Goal: Task Accomplishment & Management: Use online tool/utility

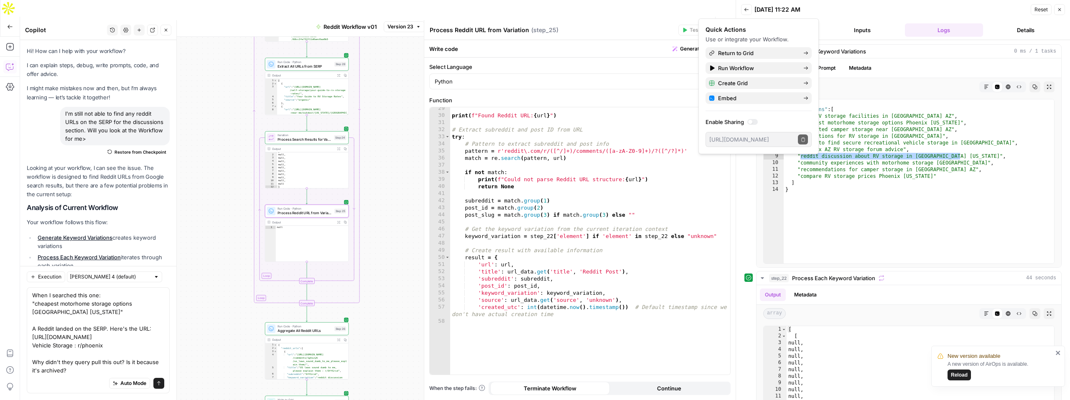
scroll to position [201, 0]
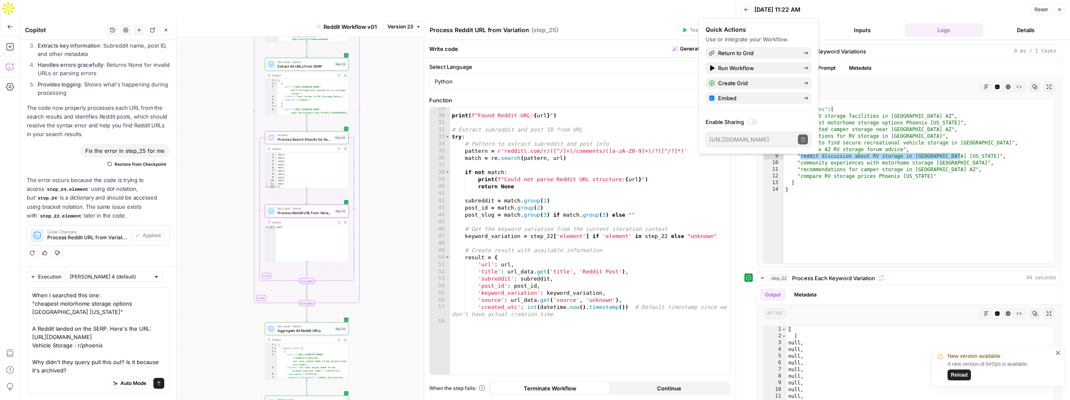
click at [964, 376] on span "Reload" at bounding box center [959, 375] width 17 height 8
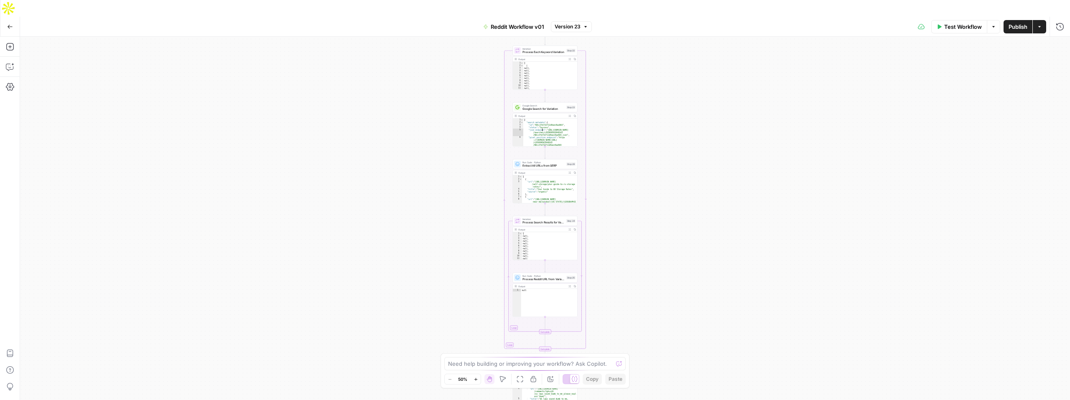
click at [561, 125] on div "{ "search_metadata" : { "id" : "68cc3fe732f11d0aec0aa0b5" , "status" : "Success…" at bounding box center [550, 135] width 54 height 33
click at [547, 119] on div "{ "search_metadata" : { "id" : "68cc3fe732f11d0aec0aa0b5" , "status" : "Success…" at bounding box center [550, 135] width 54 height 33
type textarea "**********"
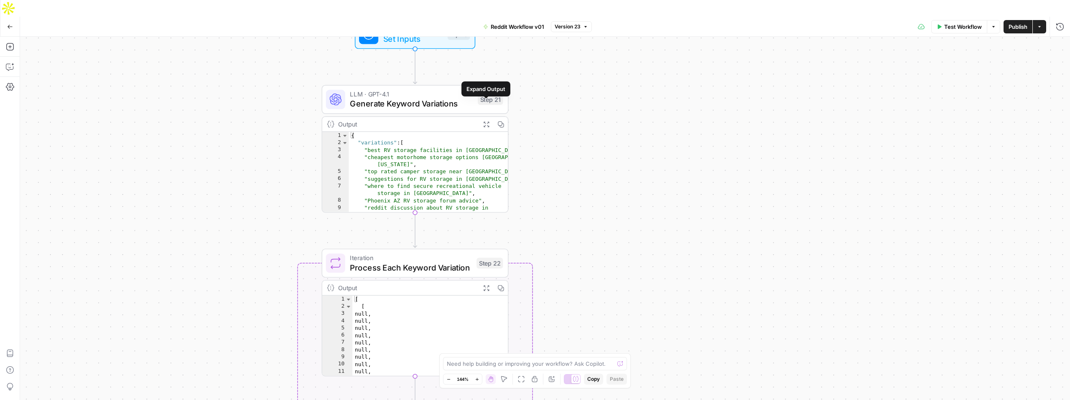
click at [487, 117] on button "Expand Output" at bounding box center [486, 124] width 15 height 15
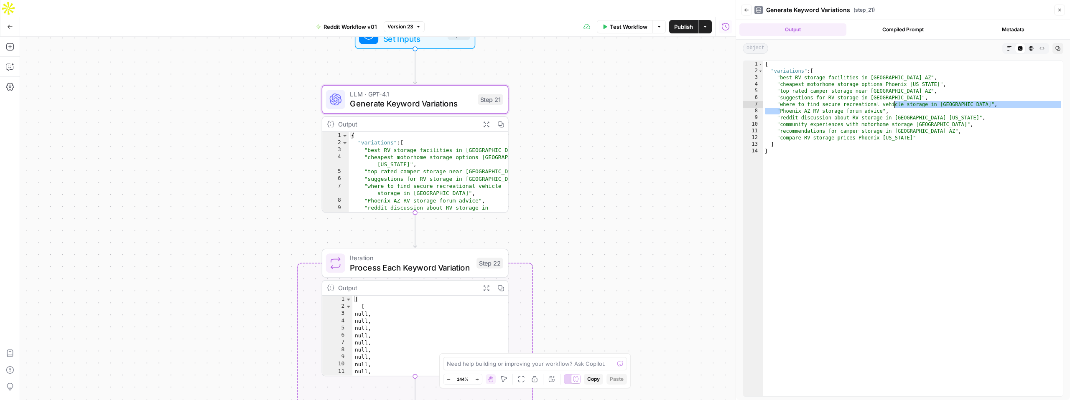
drag, startPoint x: 781, startPoint y: 112, endPoint x: 891, endPoint y: 106, distance: 110.5
click at [894, 104] on div "{ "variations" : [ "best RV storage facilities in Phoenix AZ" , "cheapest motor…" at bounding box center [913, 235] width 300 height 349
drag, startPoint x: 883, startPoint y: 112, endPoint x: 779, endPoint y: 112, distance: 104.1
click at [780, 112] on div "{ "variations" : [ "best RV storage facilities in Phoenix AZ" , "cheapest motor…" at bounding box center [913, 235] width 300 height 349
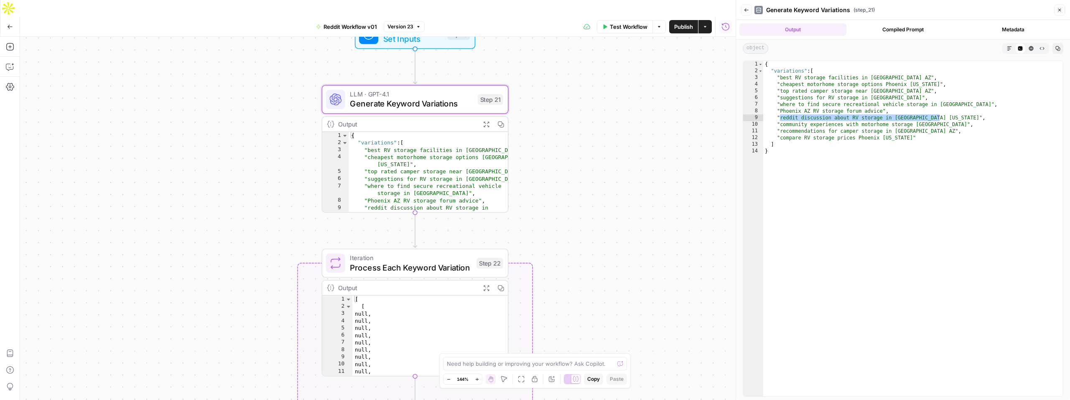
drag, startPoint x: 781, startPoint y: 119, endPoint x: 939, endPoint y: 115, distance: 158.8
click at [939, 115] on div "{ "variations" : [ "best RV storage facilities in Phoenix AZ" , "cheapest motor…" at bounding box center [913, 235] width 300 height 349
type textarea "**********"
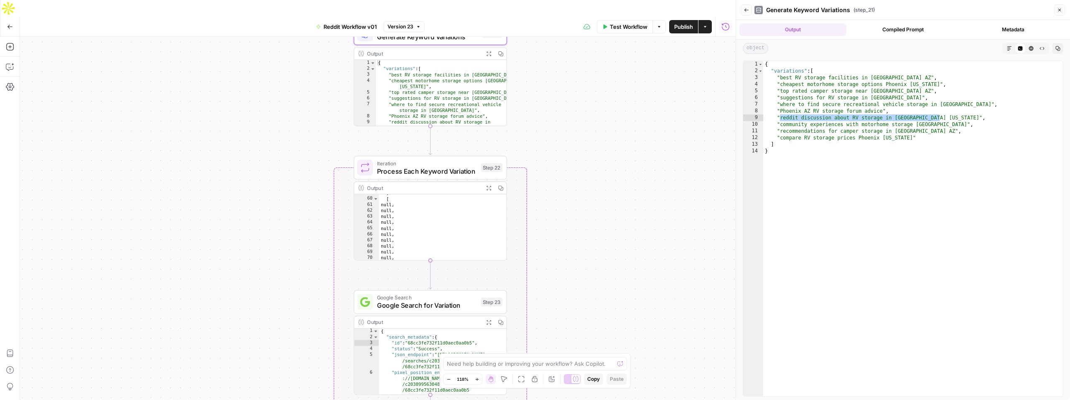
scroll to position [336, 0]
click at [489, 185] on icon "button" at bounding box center [488, 187] width 5 height 5
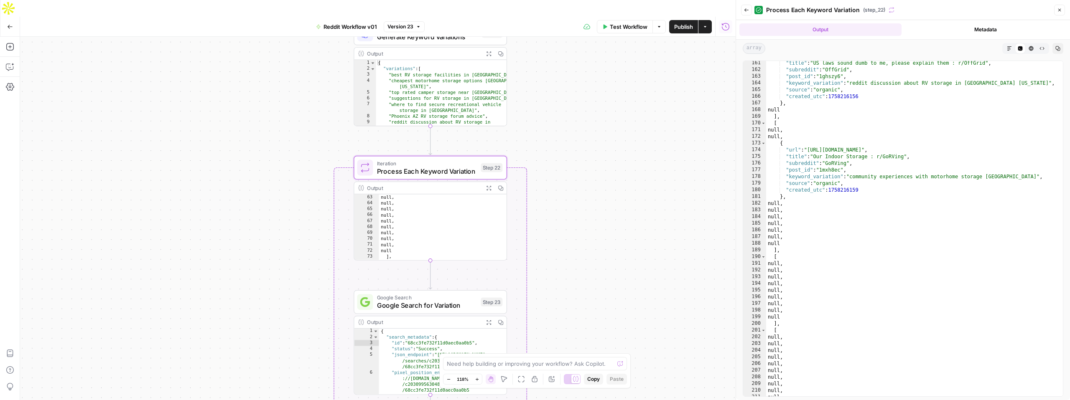
scroll to position [1135, 0]
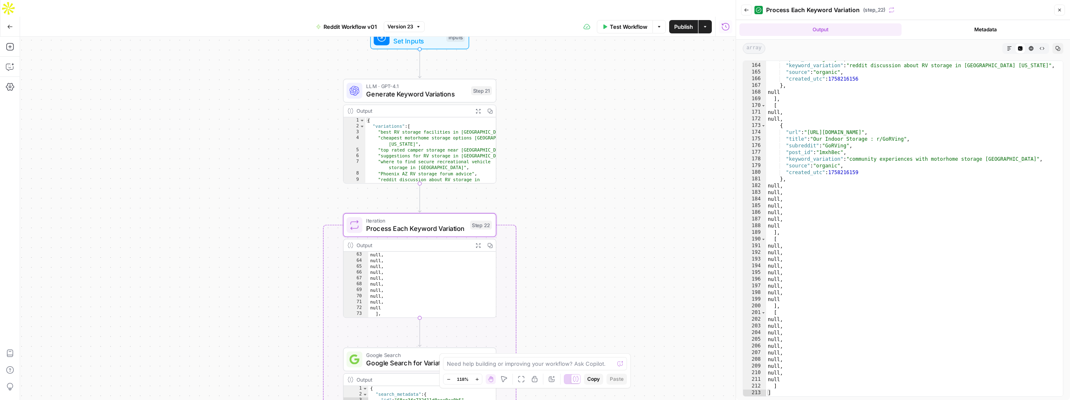
click at [514, 224] on div "Workflow Set Inputs Inputs LLM · GPT-4.1 Generate Keyword Variations Step 21 Ou…" at bounding box center [377, 227] width 715 height 380
click at [504, 223] on div "Workflow Set Inputs Inputs LLM · GPT-4.1 Generate Keyword Variations Step 21 Ou…" at bounding box center [377, 227] width 715 height 380
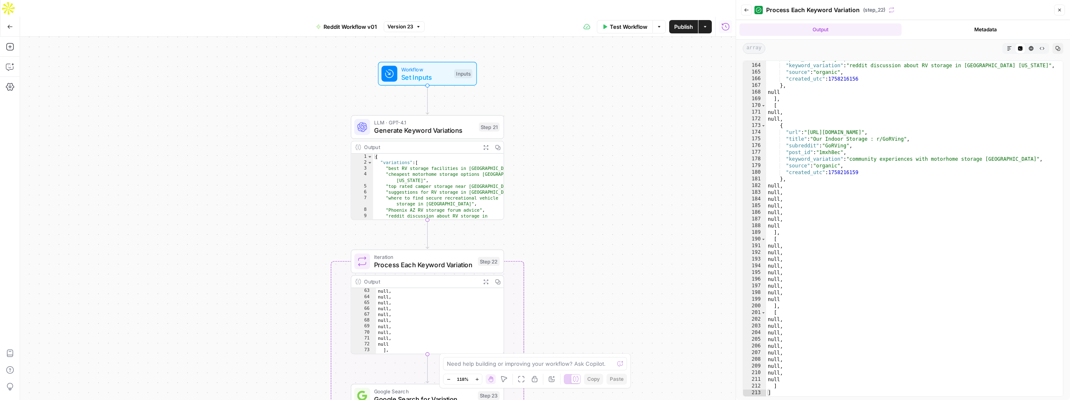
click at [519, 257] on div "Workflow Set Inputs Inputs LLM · GPT-4.1 Generate Keyword Variations Step 21 Ou…" at bounding box center [377, 227] width 715 height 380
click at [449, 260] on span "Process Each Keyword Variation" at bounding box center [424, 265] width 100 height 10
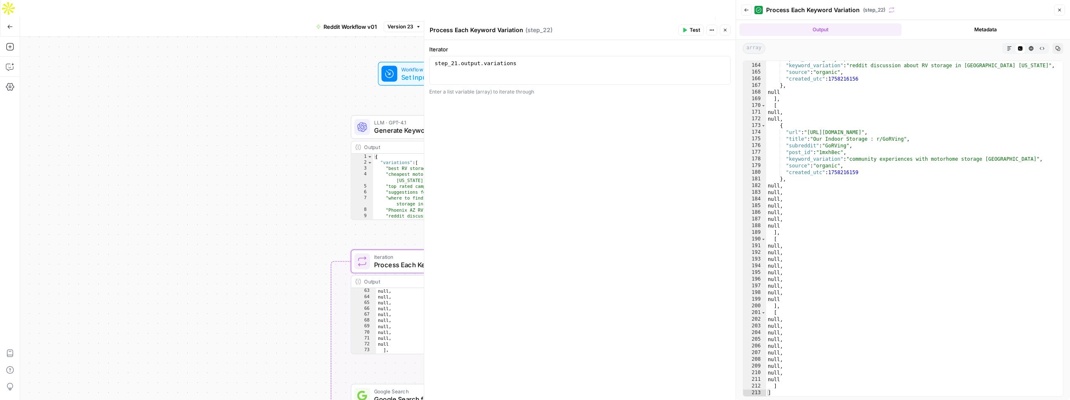
click at [343, 252] on div "Workflow Set Inputs Inputs LLM · GPT-4.1 Generate Keyword Variations Step 21 Ou…" at bounding box center [377, 227] width 715 height 380
click at [727, 33] on button "Close" at bounding box center [725, 30] width 11 height 11
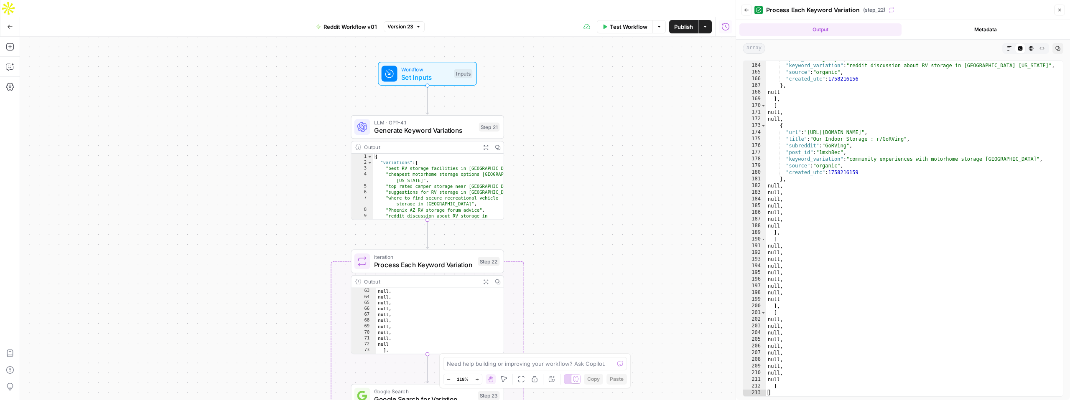
click at [1060, 17] on header "Back Process Each Keyword Variation ( step_22 ) Close" at bounding box center [903, 10] width 334 height 20
click at [1059, 8] on icon "button" at bounding box center [1059, 10] width 5 height 5
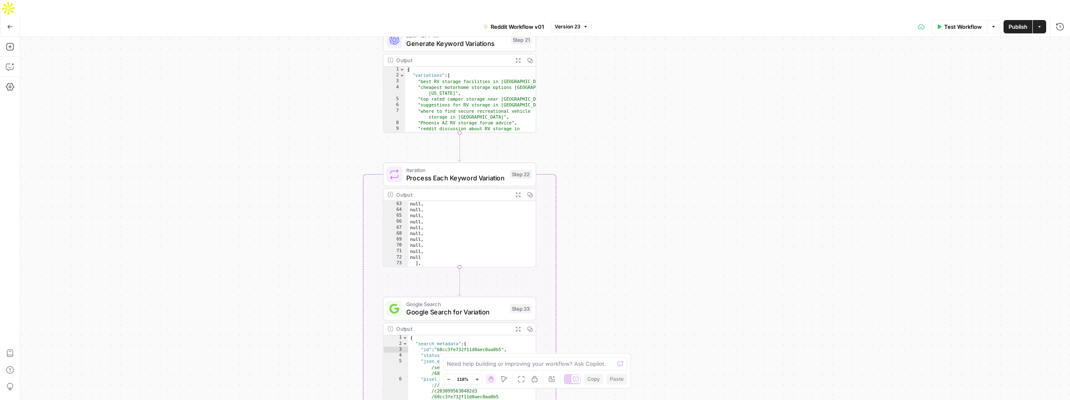
click at [539, 179] on div "Workflow Set Inputs Inputs LLM · GPT-4.1 Generate Keyword Variations Step 21 Ou…" at bounding box center [545, 227] width 1050 height 380
click at [471, 173] on span "Process Each Keyword Variation" at bounding box center [456, 178] width 100 height 10
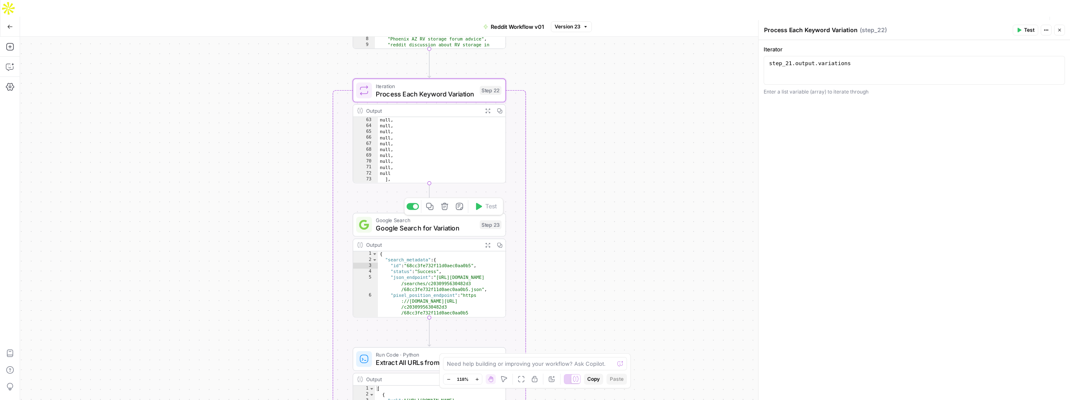
click at [456, 224] on span "Google Search for Variation" at bounding box center [426, 229] width 100 height 10
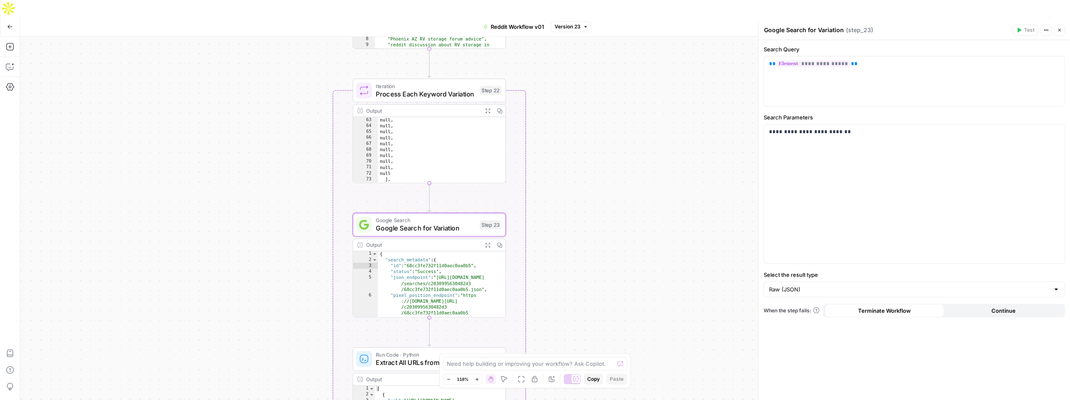
click at [451, 241] on div "Output" at bounding box center [422, 245] width 113 height 8
click at [467, 241] on div "Output" at bounding box center [422, 245] width 113 height 8
click at [488, 242] on icon "button" at bounding box center [487, 244] width 5 height 5
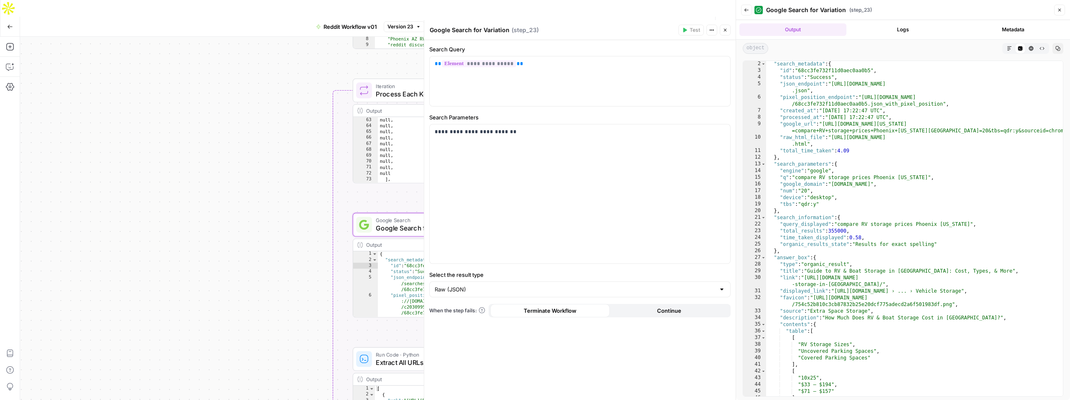
scroll to position [0, 0]
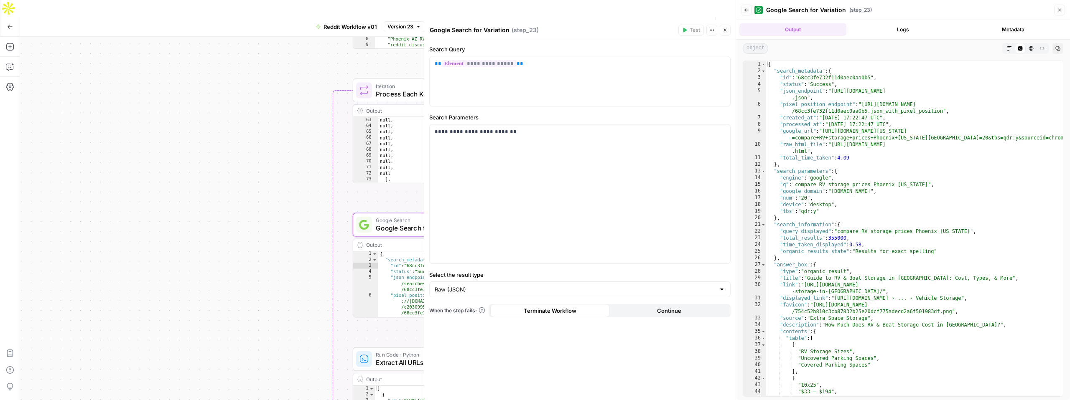
click at [1061, 12] on icon "button" at bounding box center [1059, 10] width 5 height 5
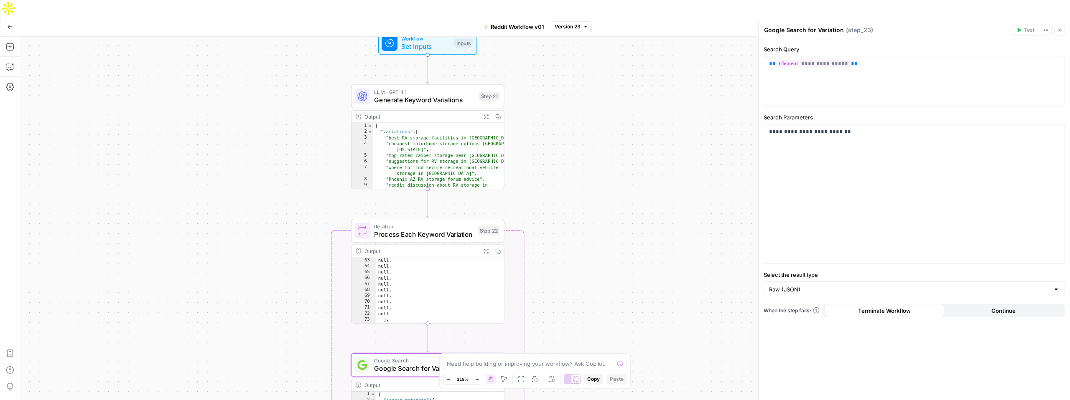
click at [516, 278] on div "Workflow Set Inputs Inputs LLM · GPT-4.1 Generate Keyword Variations Step 21 Ou…" at bounding box center [545, 227] width 1050 height 380
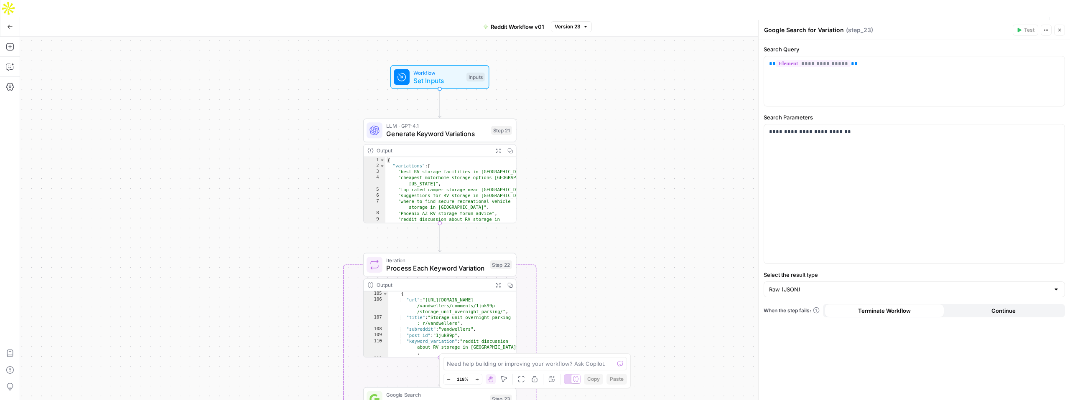
scroll to position [611, 0]
click at [519, 252] on div "Workflow Set Inputs Inputs LLM · GPT-4.1 Generate Keyword Variations Step 21 Ou…" at bounding box center [545, 227] width 1050 height 380
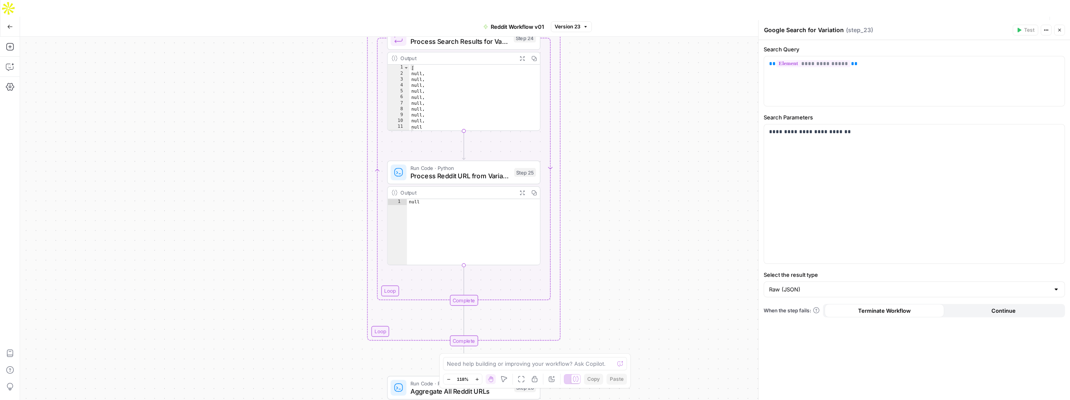
scroll to position [0, 0]
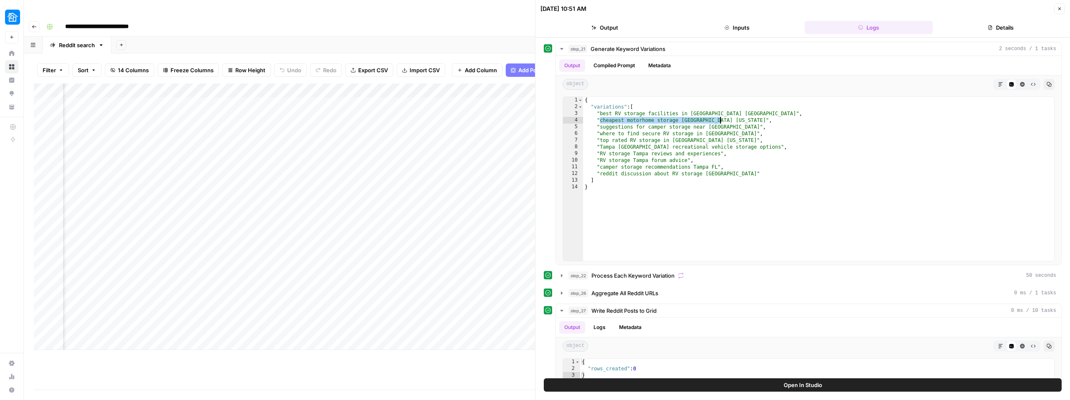
scroll to position [0, 342]
click at [322, 93] on div "Add Column" at bounding box center [284, 217] width 501 height 267
click at [376, 84] on div "Add Column" at bounding box center [284, 217] width 501 height 267
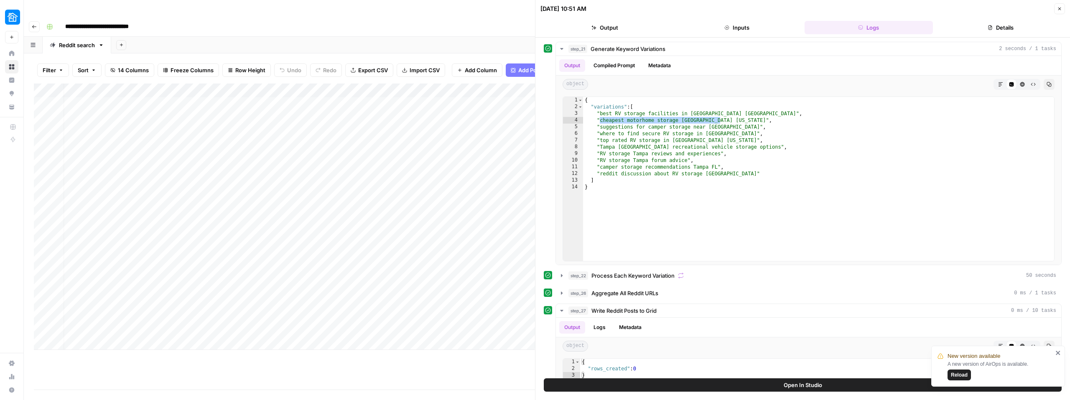
click at [302, 84] on div "Add Column" at bounding box center [284, 217] width 501 height 267
click at [345, 37] on div "Add Sheet" at bounding box center [590, 45] width 959 height 17
click at [1063, 5] on button "Close" at bounding box center [1059, 8] width 11 height 11
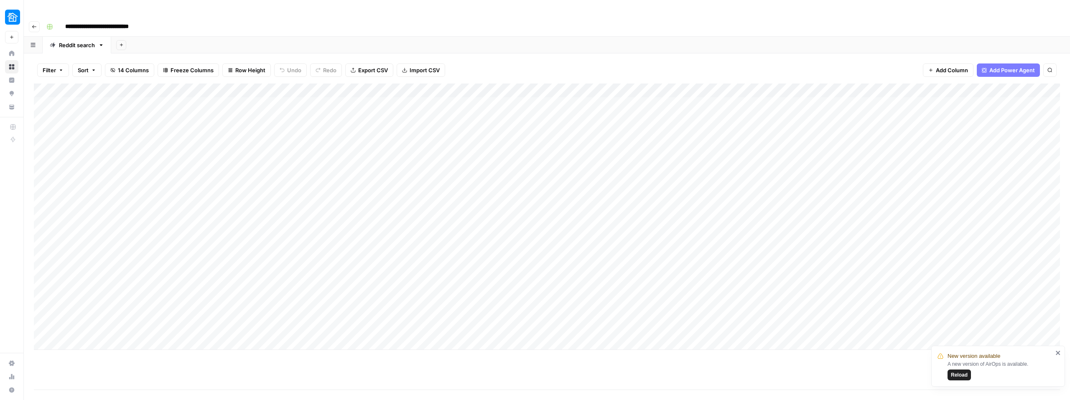
click at [308, 84] on div "Add Column" at bounding box center [547, 217] width 1026 height 267
click at [957, 378] on span "Reload" at bounding box center [959, 375] width 17 height 8
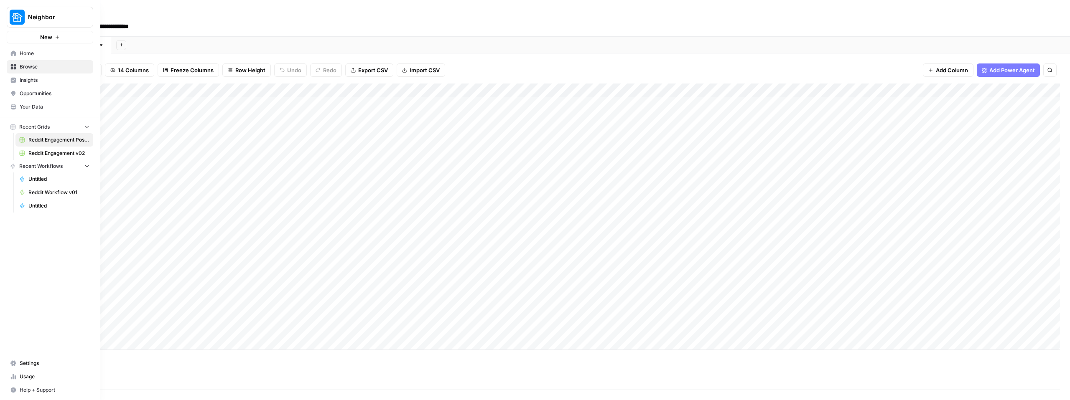
click at [303, 84] on div "Add Column" at bounding box center [547, 217] width 1026 height 267
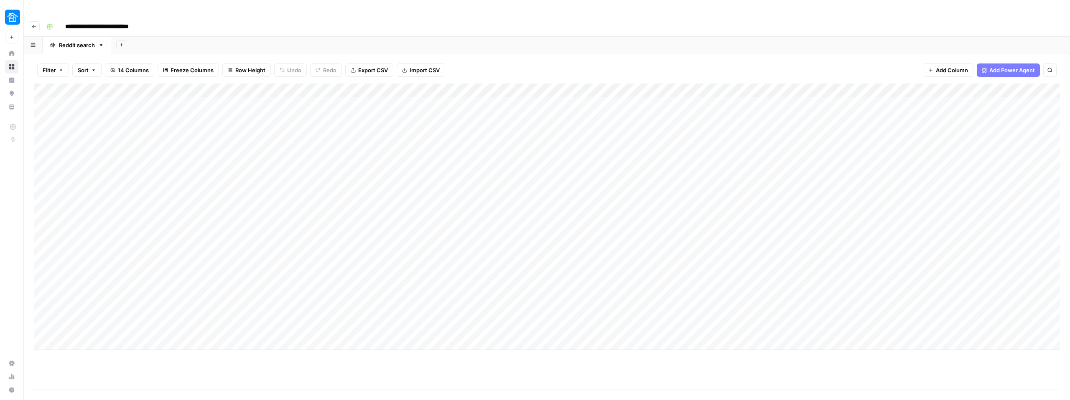
click at [287, 368] on div "Add Column" at bounding box center [547, 237] width 1026 height 306
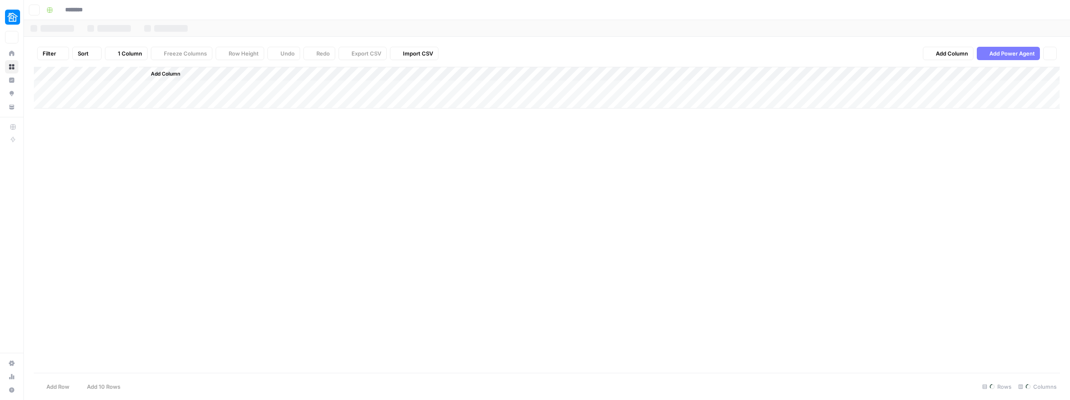
type input "**********"
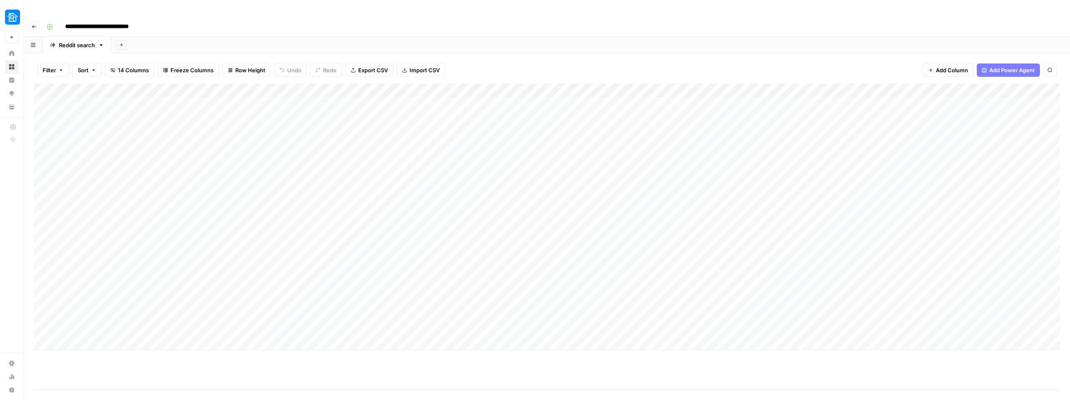
click at [305, 84] on div "Add Column" at bounding box center [547, 217] width 1026 height 267
click at [371, 390] on footer "Add Row Add 10 Rows 11 Rows 14/14 Columns" at bounding box center [547, 403] width 1026 height 27
click at [306, 84] on div "Add Column" at bounding box center [547, 217] width 1026 height 267
click at [281, 353] on div "Add Column" at bounding box center [547, 237] width 1026 height 306
click at [125, 20] on input "**********" at bounding box center [110, 26] width 99 height 13
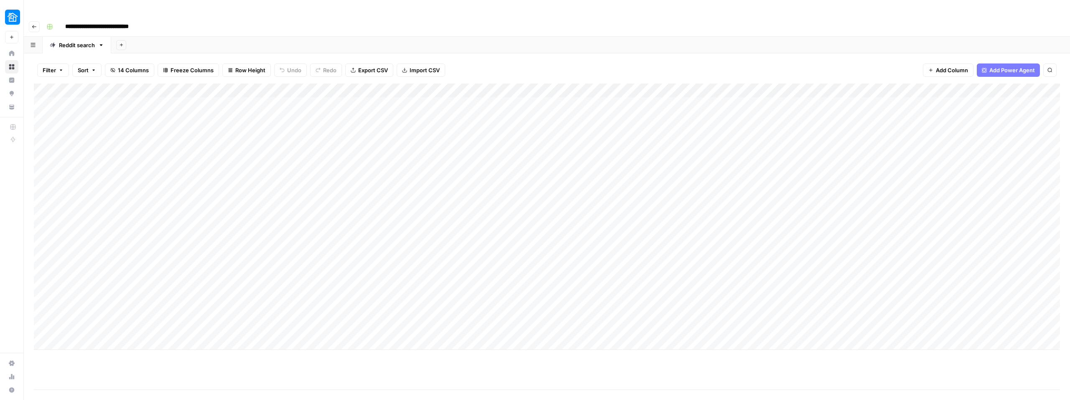
click at [125, 20] on input "**********" at bounding box center [110, 26] width 99 height 13
click at [682, 84] on div "Add Column" at bounding box center [547, 217] width 1026 height 267
click at [656, 155] on span "Edit Workflow" at bounding box center [648, 156] width 73 height 8
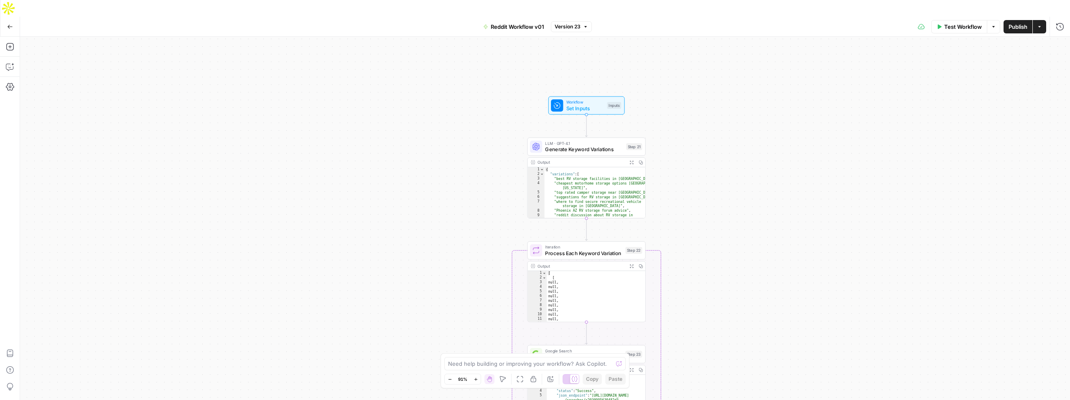
click at [709, 155] on div "Workflow Set Inputs Inputs LLM · GPT-4.1 Generate Keyword Variations Step 21 Ou…" at bounding box center [545, 227] width 1050 height 380
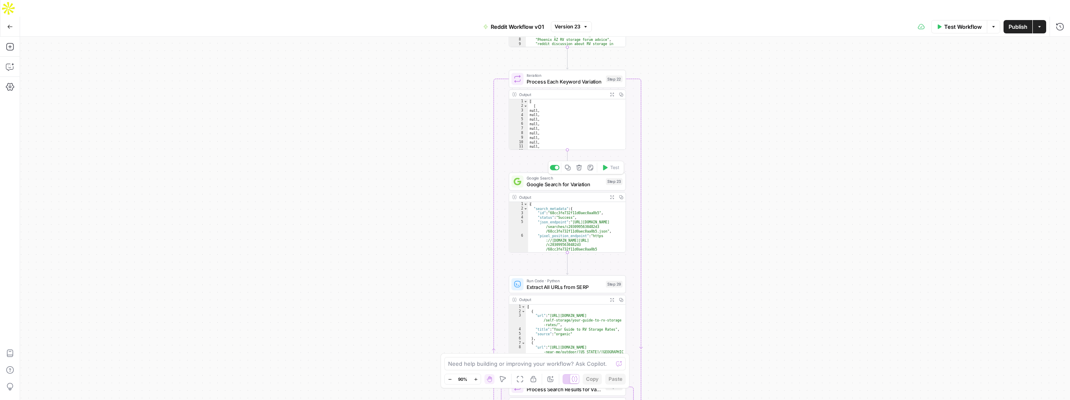
click at [572, 181] on span "Google Search for Variation" at bounding box center [565, 185] width 76 height 8
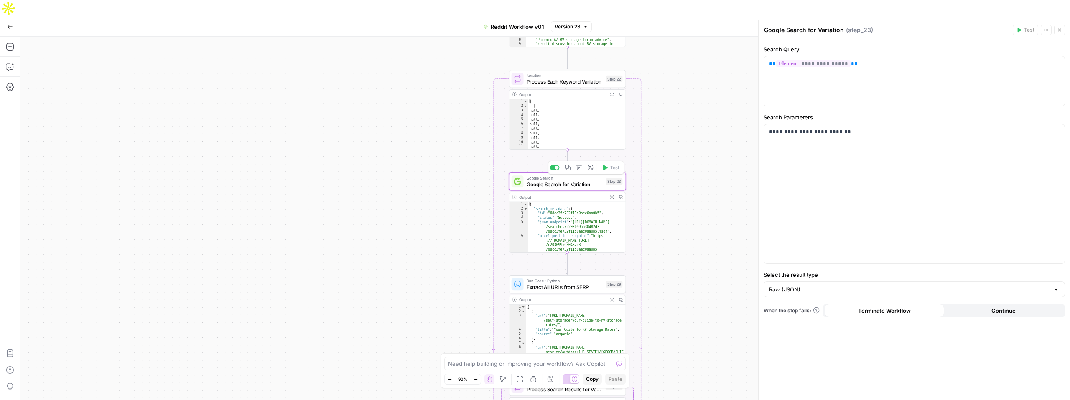
click at [564, 181] on span "Google Search for Variation" at bounding box center [565, 185] width 76 height 8
click at [613, 195] on icon "button" at bounding box center [612, 197] width 4 height 4
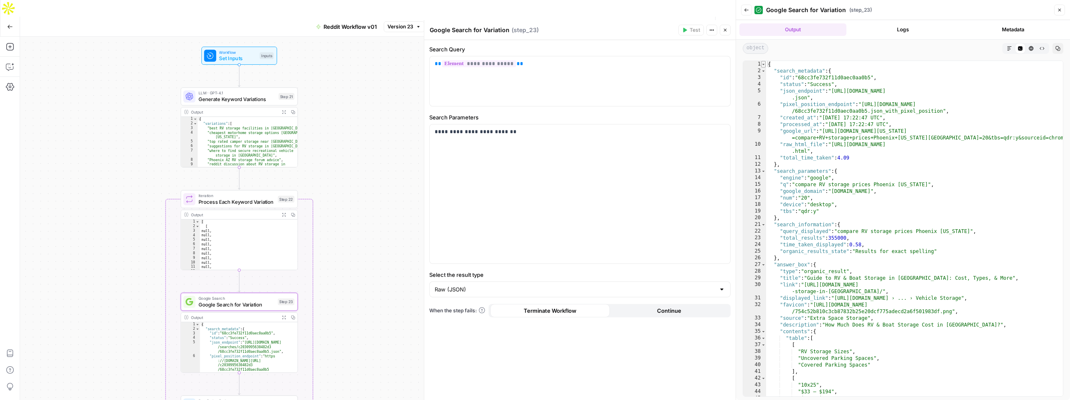
type textarea "*"
click at [764, 65] on span "Toggle code folding, rows 1 through 338" at bounding box center [763, 64] width 5 height 7
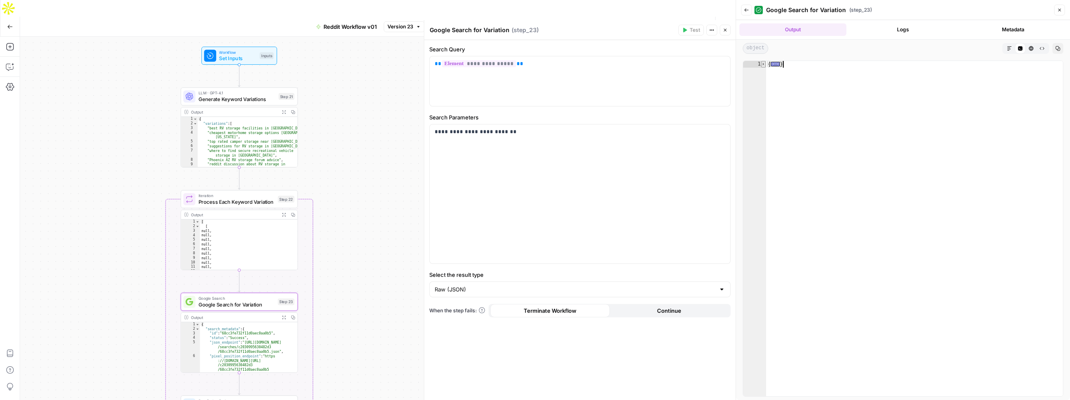
click at [764, 65] on span "Toggle code folding, rows 1 through 338" at bounding box center [763, 64] width 5 height 7
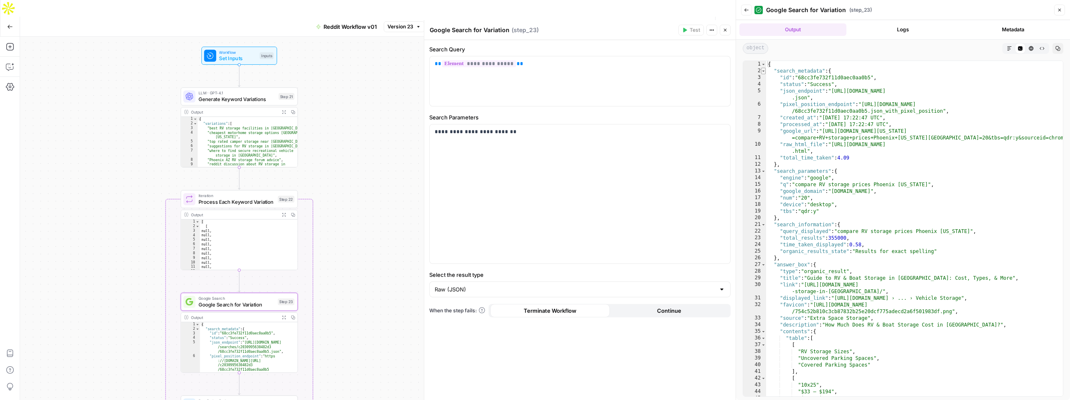
click at [765, 71] on span "Toggle code folding, rows 2 through 12" at bounding box center [763, 71] width 5 height 7
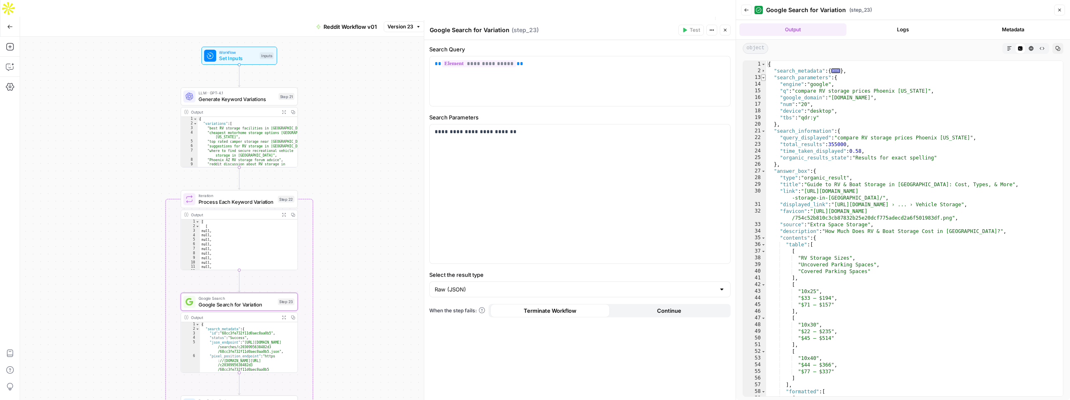
click at [765, 76] on span "Toggle code folding, rows 13 through 20" at bounding box center [763, 77] width 5 height 7
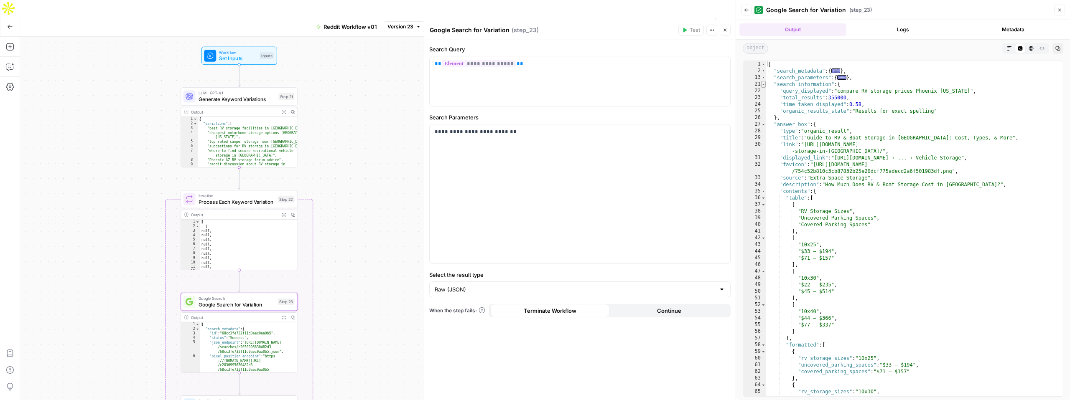
click at [765, 86] on span "Toggle code folding, rows 21 through 26" at bounding box center [763, 84] width 5 height 7
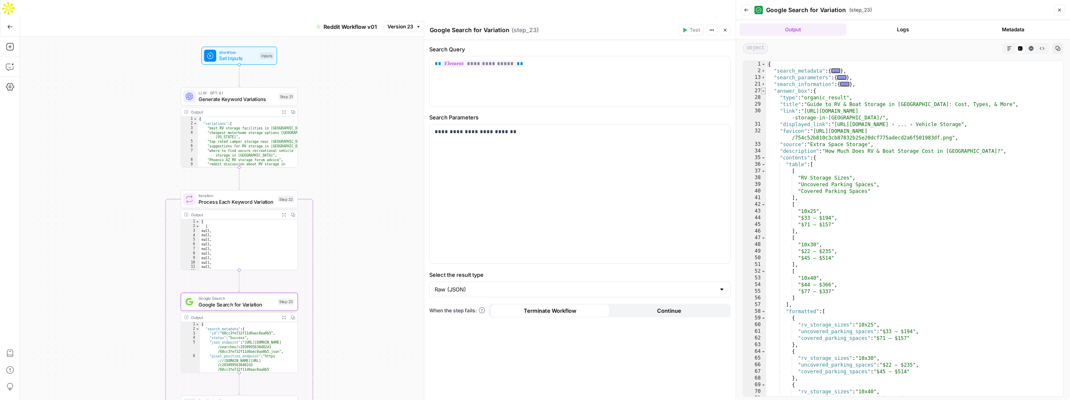
click at [763, 92] on span "Toggle code folding, rows 27 through 76" at bounding box center [763, 91] width 5 height 7
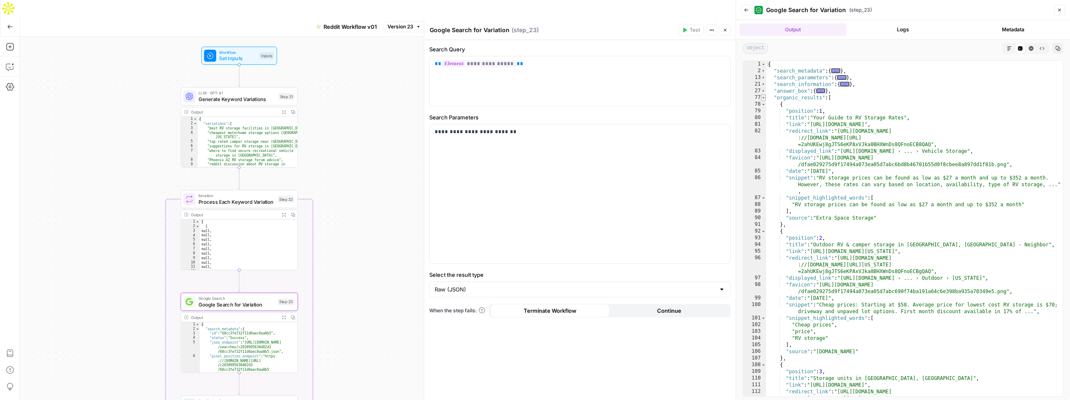
click at [764, 97] on span "Toggle code folding, rows 77 through 256" at bounding box center [763, 97] width 5 height 7
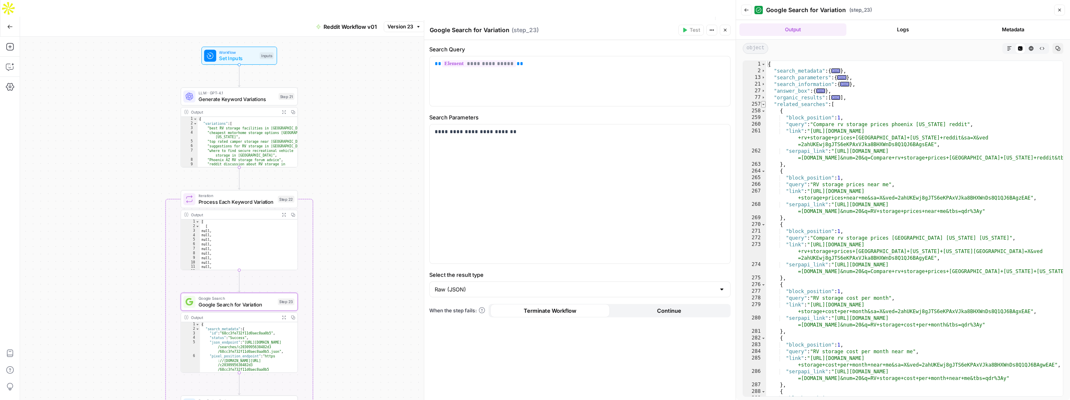
click at [765, 103] on span "Toggle code folding, rows 257 through 306" at bounding box center [763, 104] width 5 height 7
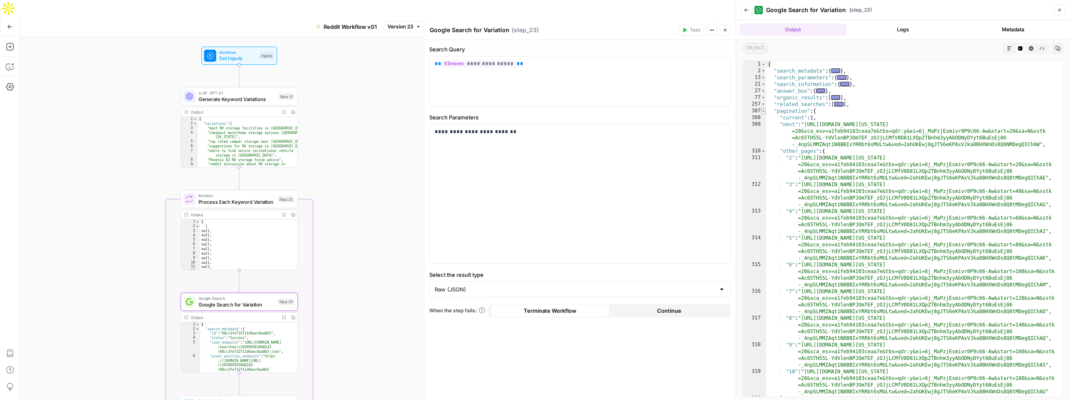
click at [765, 111] on span "Toggle code folding, rows 307 through 321" at bounding box center [763, 111] width 5 height 7
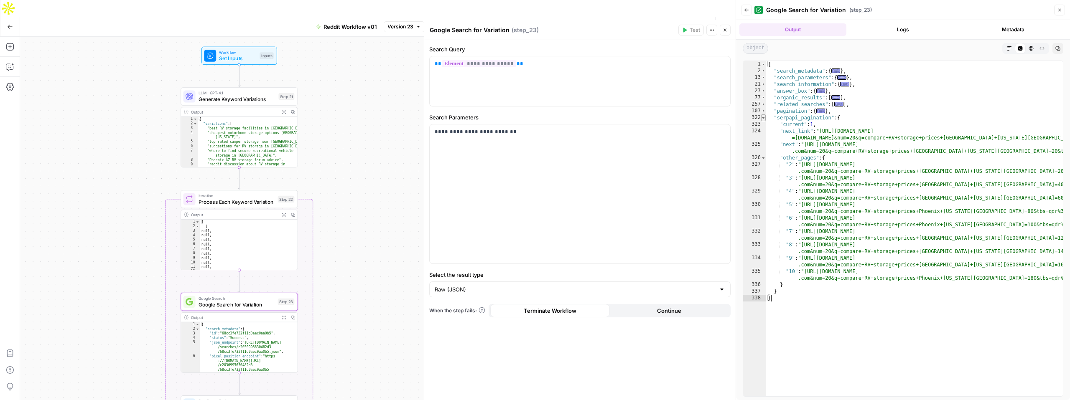
click at [764, 119] on span "Toggle code folding, rows 322 through 337" at bounding box center [763, 117] width 5 height 7
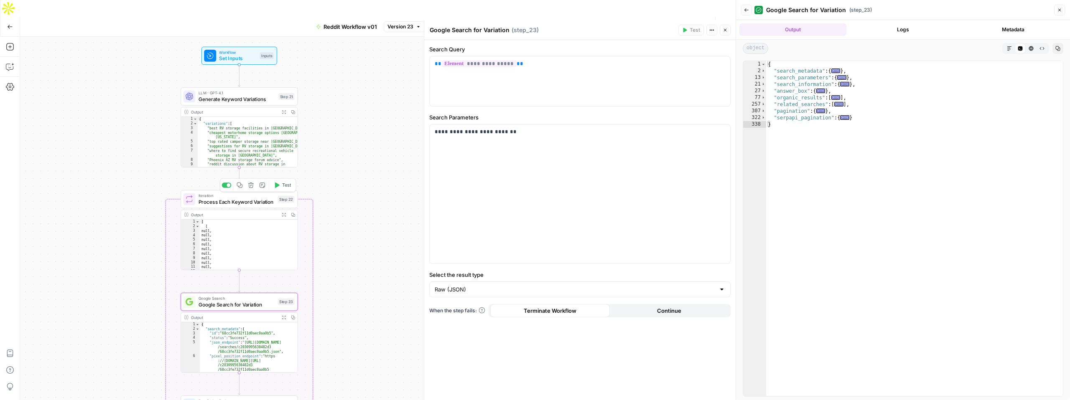
click at [230, 198] on span "Process Each Keyword Variation" at bounding box center [236, 202] width 76 height 8
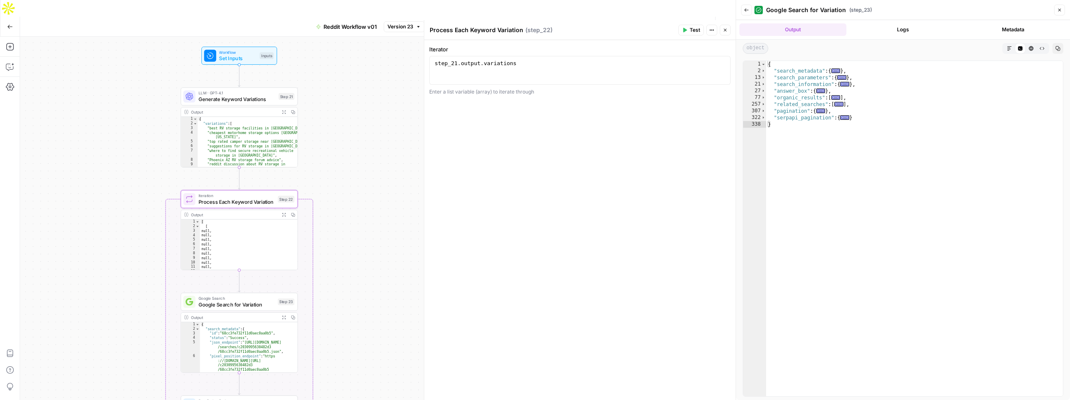
click at [231, 212] on div "Output" at bounding box center [234, 215] width 86 height 6
type textarea "*"
click at [242, 220] on div "[ [ null , null , null , null , null , null , null , null , null , null , null ," at bounding box center [248, 249] width 97 height 59
click at [280, 210] on button "Expand Output" at bounding box center [283, 214] width 9 height 9
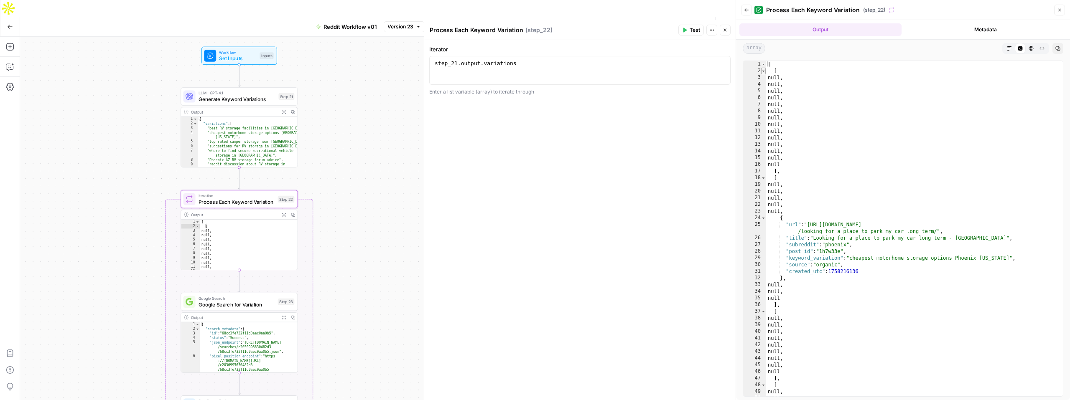
type textarea "*"
click at [763, 70] on span "Toggle code folding, rows 2 through 17" at bounding box center [763, 71] width 5 height 7
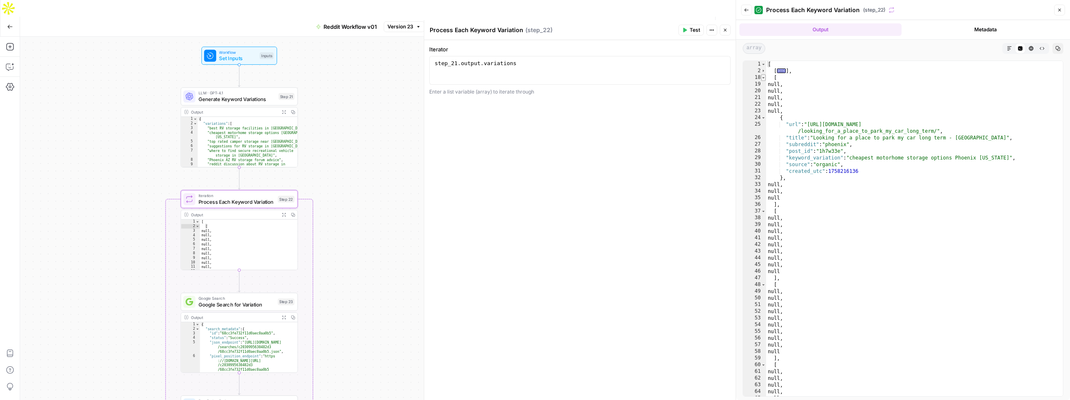
click at [764, 76] on span "Toggle code folding, rows 18 through 36" at bounding box center [763, 77] width 5 height 7
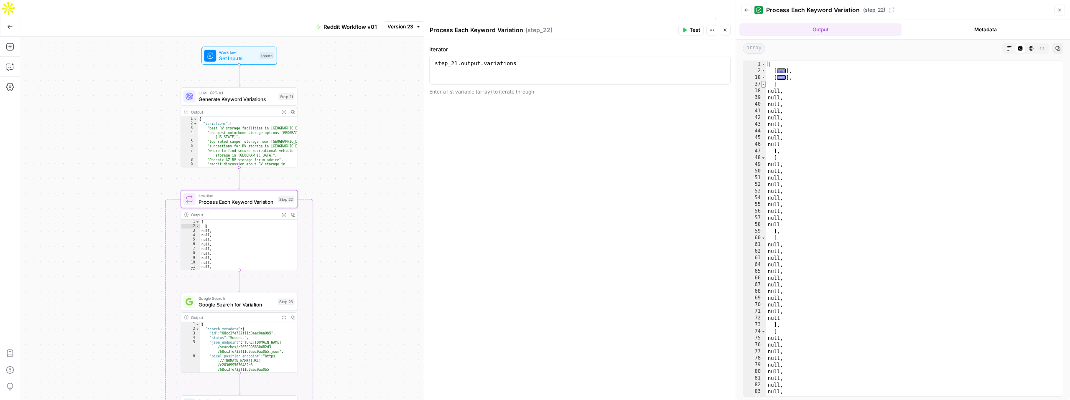
click at [763, 86] on span "Toggle code folding, rows 37 through 47" at bounding box center [763, 84] width 5 height 7
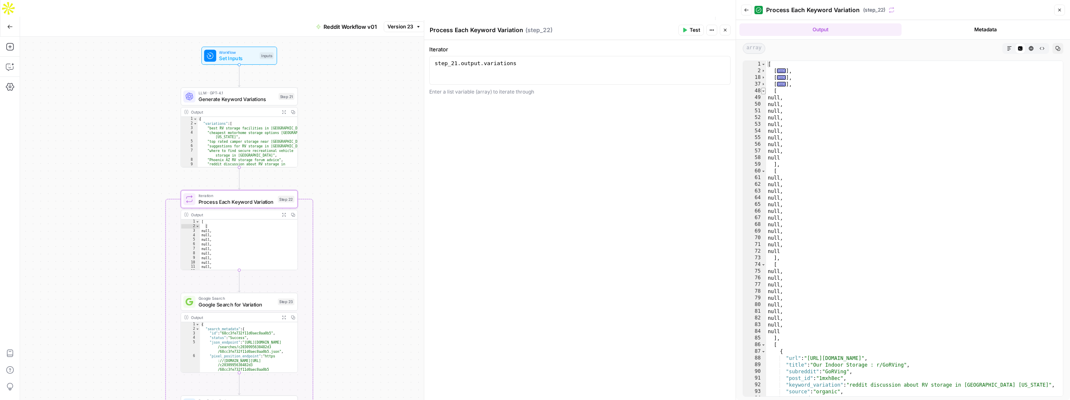
click at [763, 91] on span "Toggle code folding, rows 48 through 59" at bounding box center [763, 91] width 5 height 7
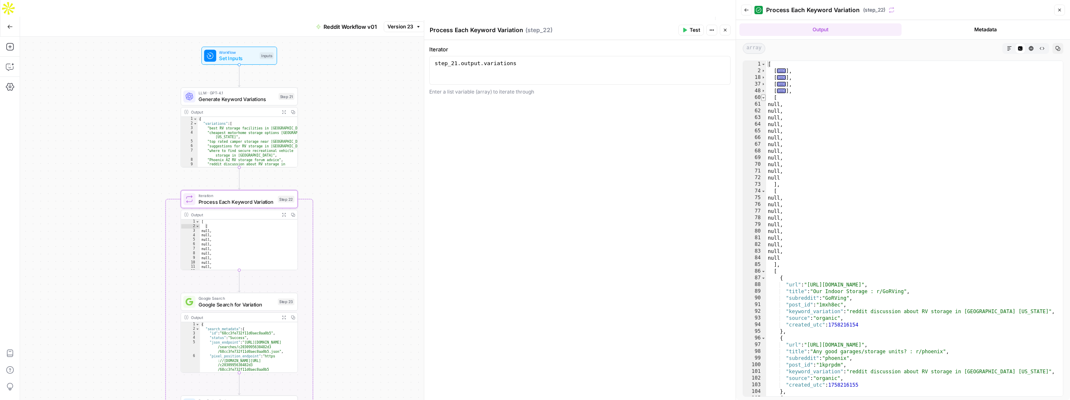
click at [764, 96] on span "Toggle code folding, rows 60 through 73" at bounding box center [763, 97] width 5 height 7
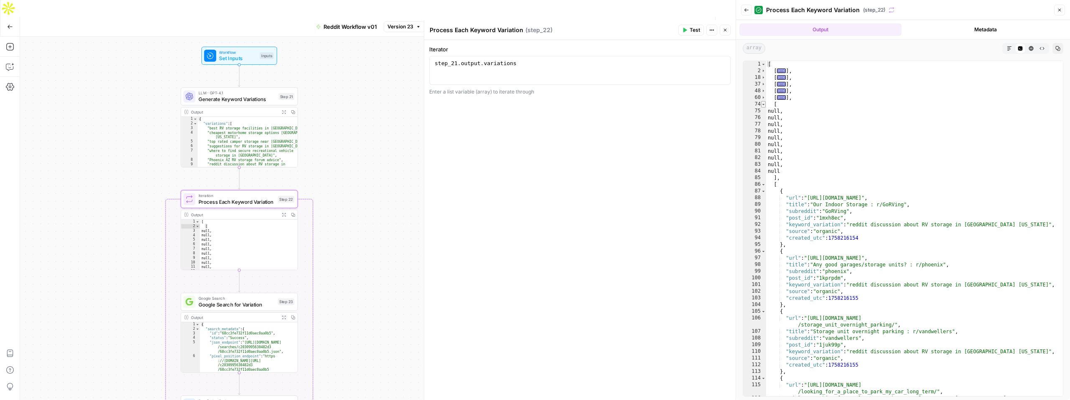
click at [764, 104] on span "Toggle code folding, rows 74 through 85" at bounding box center [763, 104] width 5 height 7
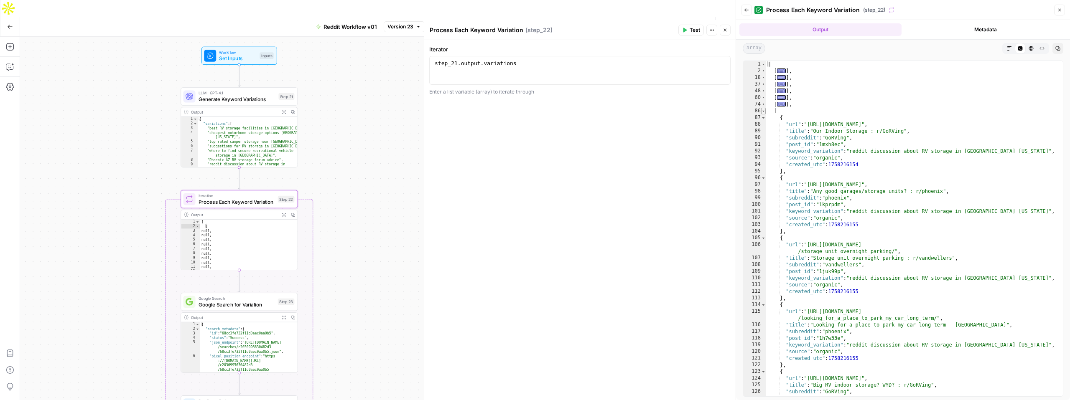
click at [763, 113] on span "Toggle code folding, rows 86 through 169" at bounding box center [763, 111] width 5 height 7
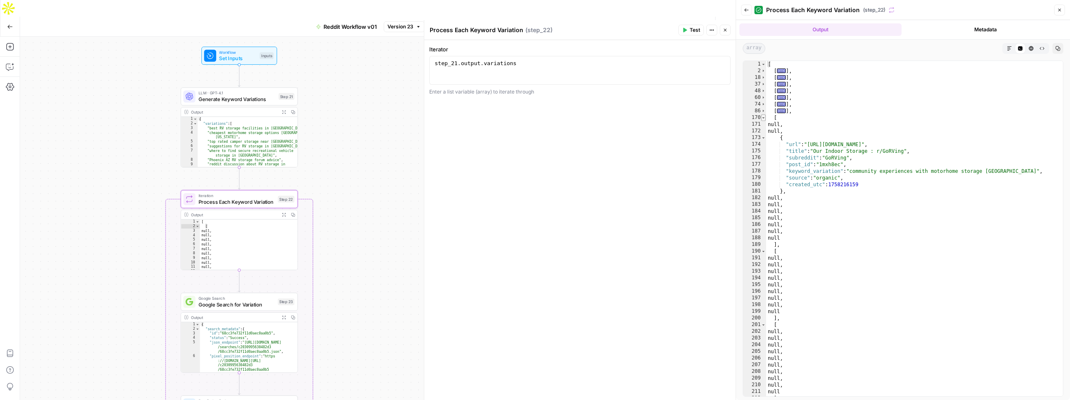
click at [763, 116] on span "Toggle code folding, rows 170 through 189" at bounding box center [763, 117] width 5 height 7
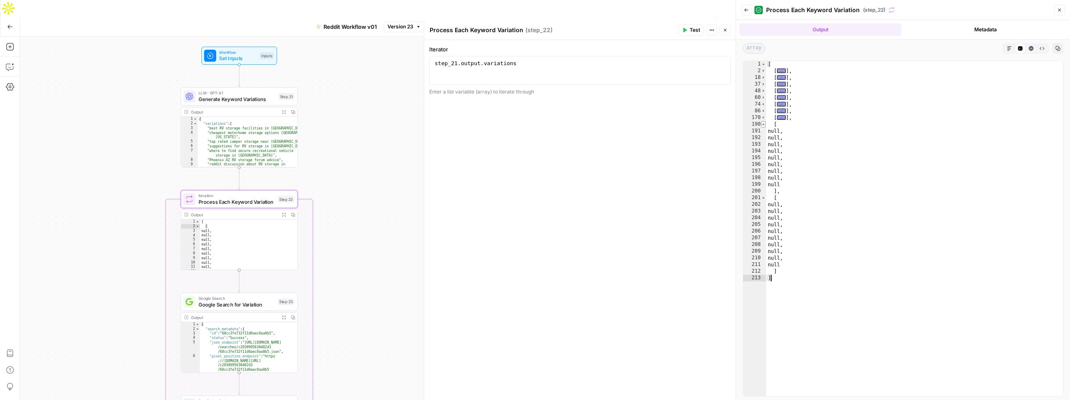
click at [763, 124] on span "Toggle code folding, rows 190 through 200" at bounding box center [763, 124] width 5 height 7
click at [765, 129] on span "Toggle code folding, rows 201 through 212" at bounding box center [763, 131] width 5 height 7
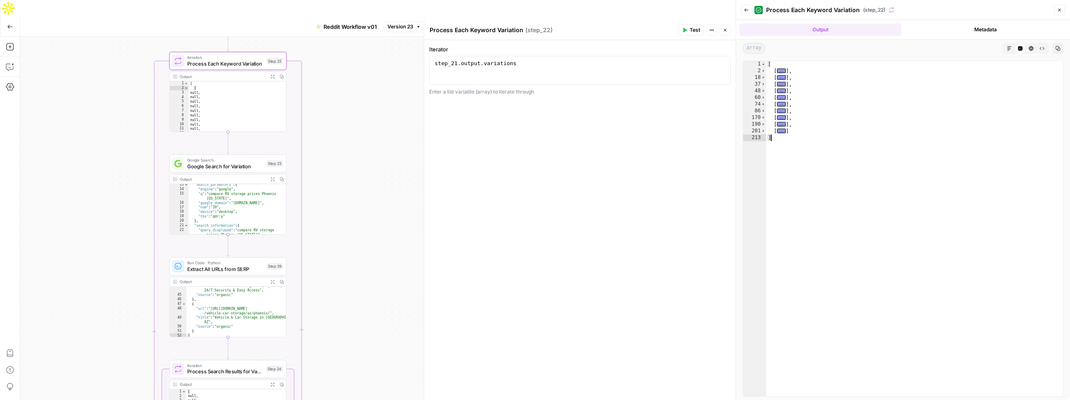
scroll to position [310, 0]
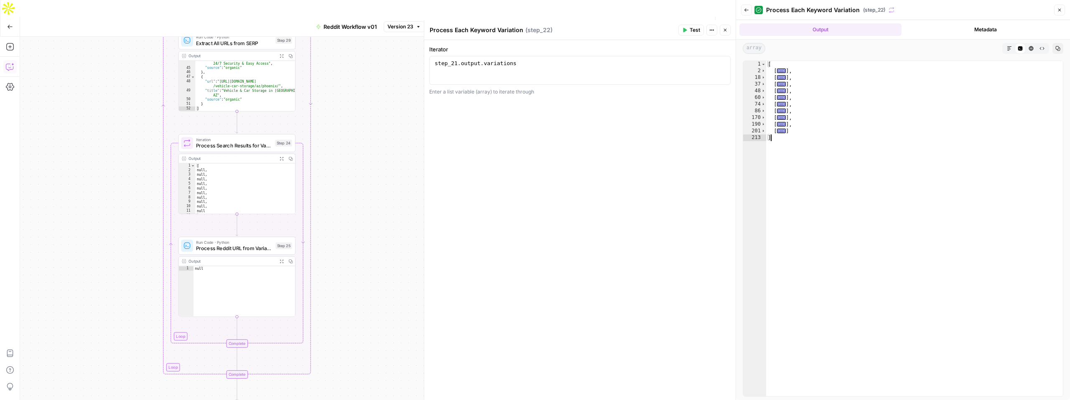
click at [12, 63] on icon "button" at bounding box center [10, 67] width 8 height 8
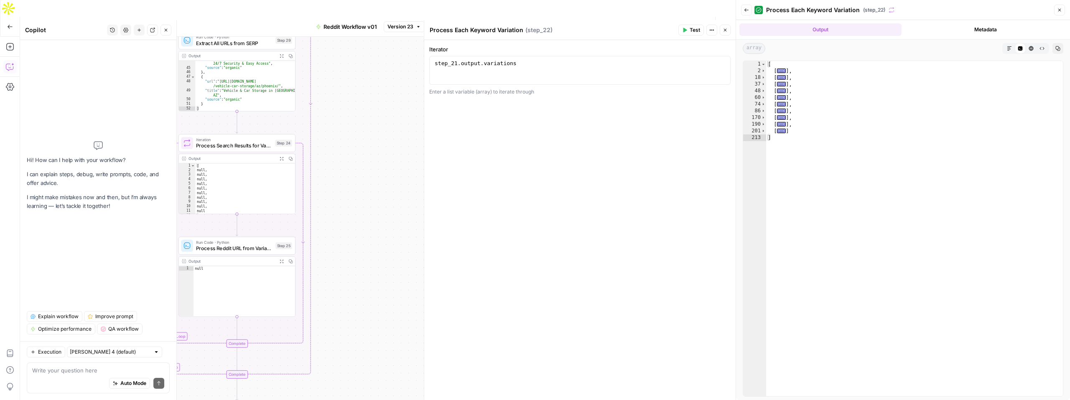
click at [92, 375] on div "Auto Mode Send" at bounding box center [98, 384] width 132 height 18
type textarea "Can you explain to me what this workflow is supposed to do?"
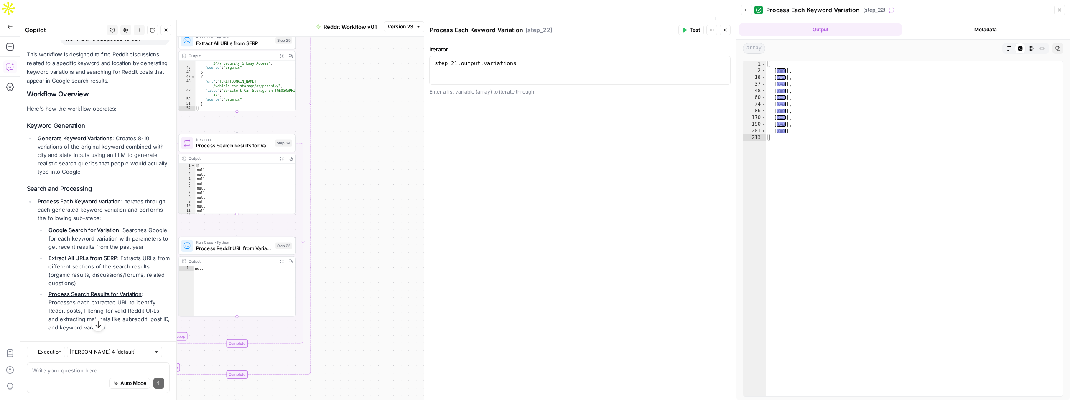
scroll to position [67, 0]
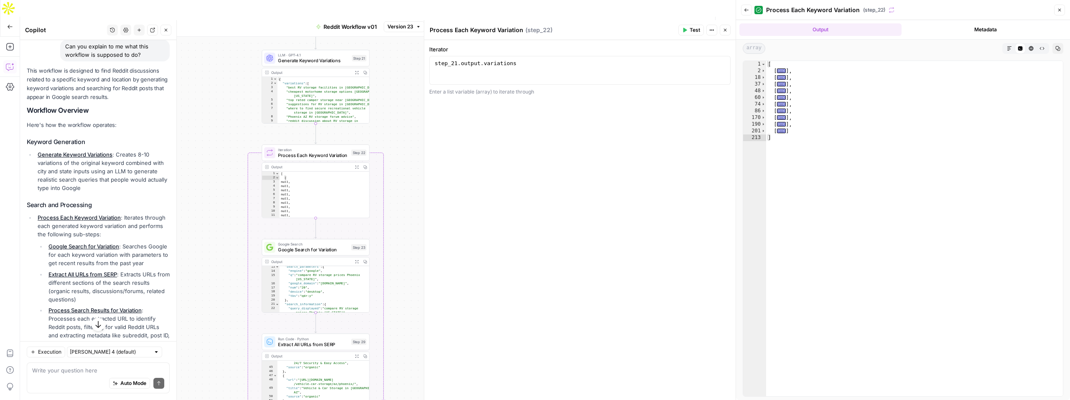
drag, startPoint x: 28, startPoint y: 123, endPoint x: 86, endPoint y: 285, distance: 171.3
click at [85, 285] on div "This workflow is designed to find Reddit discussions related to a specific keyw…" at bounding box center [98, 333] width 143 height 535
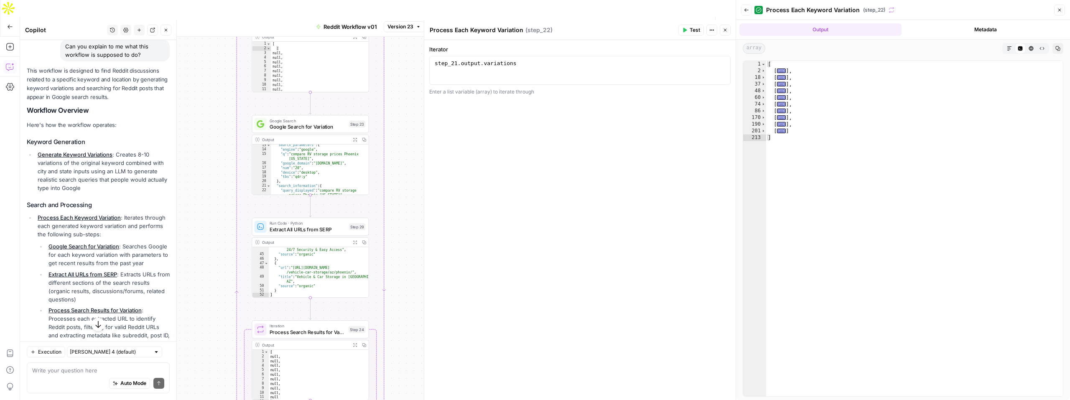
click at [76, 290] on li "Extract All URLs from SERP : Extracts URLs from different sections of the searc…" at bounding box center [107, 286] width 123 height 33
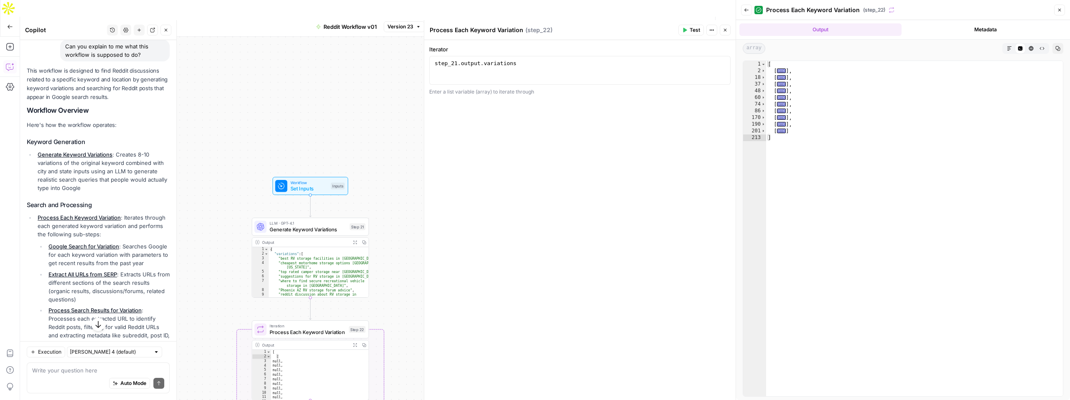
drag, startPoint x: 30, startPoint y: 111, endPoint x: 46, endPoint y: 207, distance: 97.1
click at [46, 207] on div "This workflow is designed to find Reddit discussions related to a specific keyw…" at bounding box center [98, 333] width 143 height 535
click at [67, 209] on div "This workflow is designed to find Reddit discussions related to a specific keyw…" at bounding box center [98, 333] width 143 height 535
click at [28, 147] on div "This workflow is designed to find Reddit discussions related to a specific keyw…" at bounding box center [98, 333] width 143 height 535
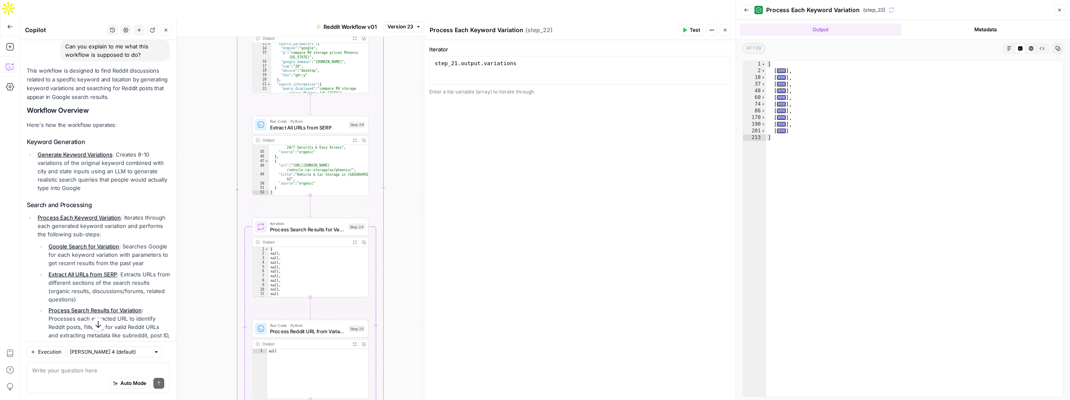
drag, startPoint x: 28, startPoint y: 142, endPoint x: 74, endPoint y: 335, distance: 198.0
click at [74, 335] on div "This workflow is designed to find Reddit discussions related to a specific keyw…" at bounding box center [98, 333] width 143 height 535
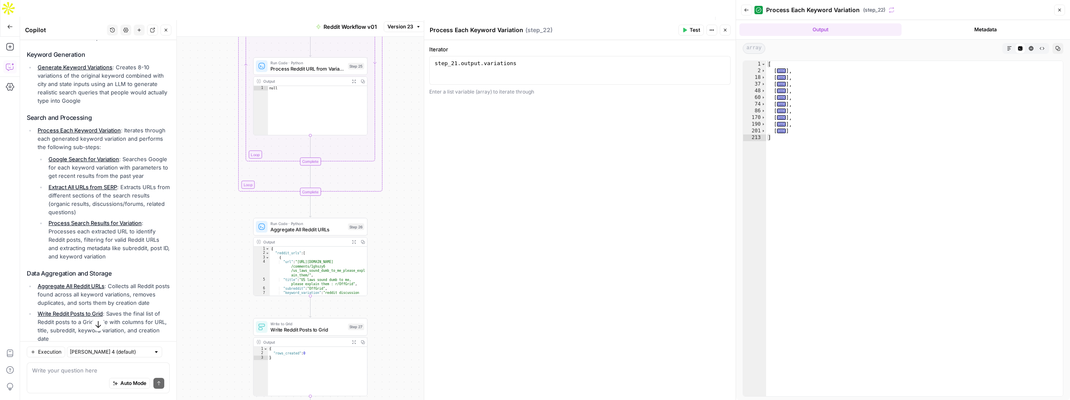
scroll to position [152, 0]
click at [99, 258] on li "Process Search Results for Variation : Processes each extracted URL to identify…" at bounding box center [107, 243] width 123 height 42
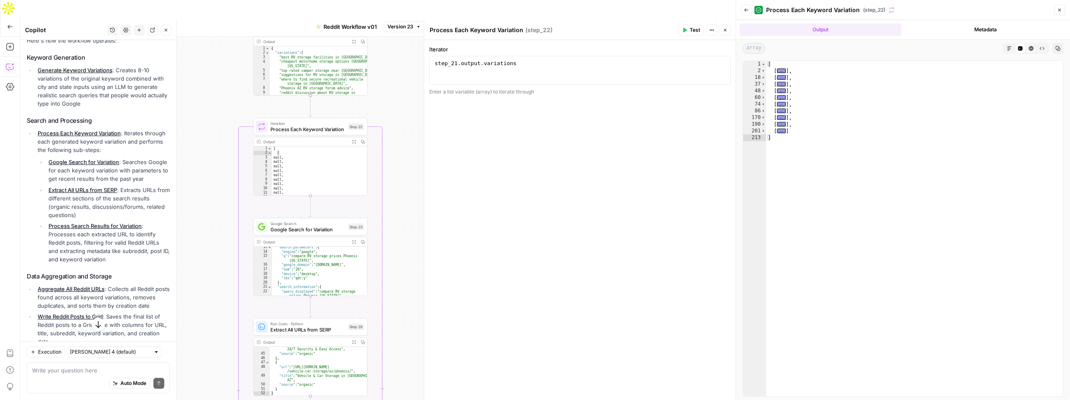
drag, startPoint x: 96, startPoint y: 260, endPoint x: 26, endPoint y: 60, distance: 211.2
click at [27, 60] on div "This workflow is designed to find Reddit discussions related to a specific keyw…" at bounding box center [98, 249] width 143 height 535
copy div "Keyword Generation Generate Keyword Variations : Creates 8-10 variations of the…"
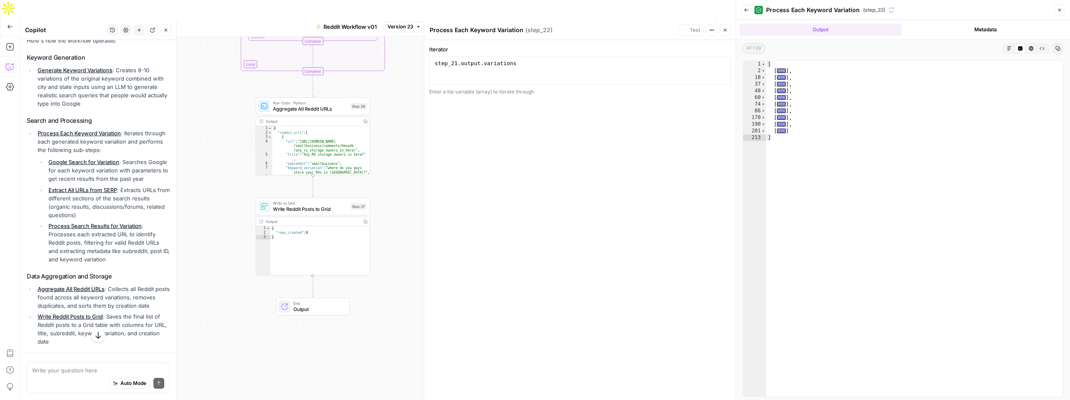
scroll to position [55, 0]
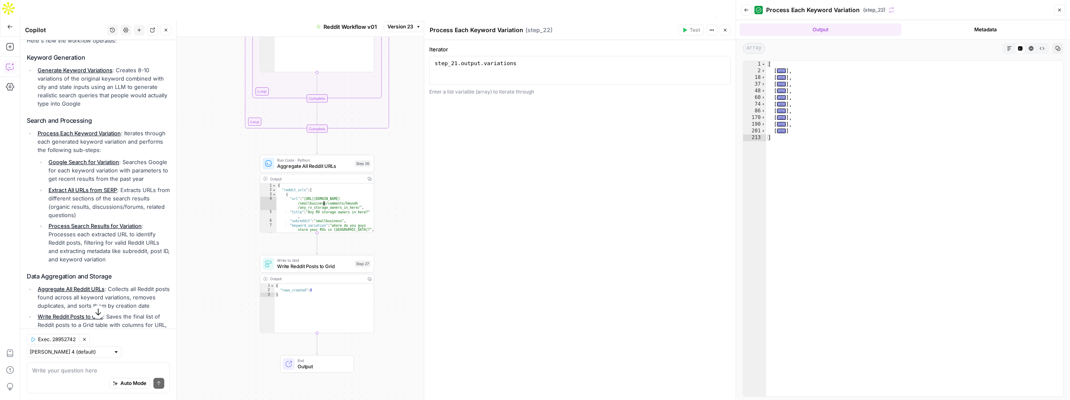
click at [330, 190] on div "{ "reddit_urls" : [ { "url" : "[URL][DOMAIN_NAME] /smallbusiness/comments/hmuod…" at bounding box center [324, 212] width 97 height 58
click at [347, 176] on div "Output" at bounding box center [316, 179] width 93 height 6
click at [338, 176] on div "Output" at bounding box center [316, 179] width 93 height 6
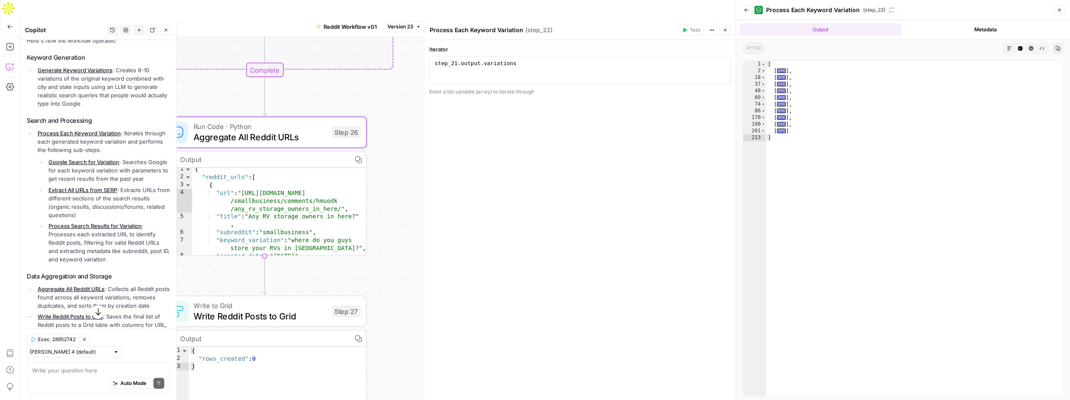
click at [319, 154] on div "Output" at bounding box center [263, 159] width 166 height 10
click at [318, 154] on div "Output" at bounding box center [263, 159] width 166 height 10
click at [190, 152] on div "Output Copy" at bounding box center [264, 160] width 203 height 16
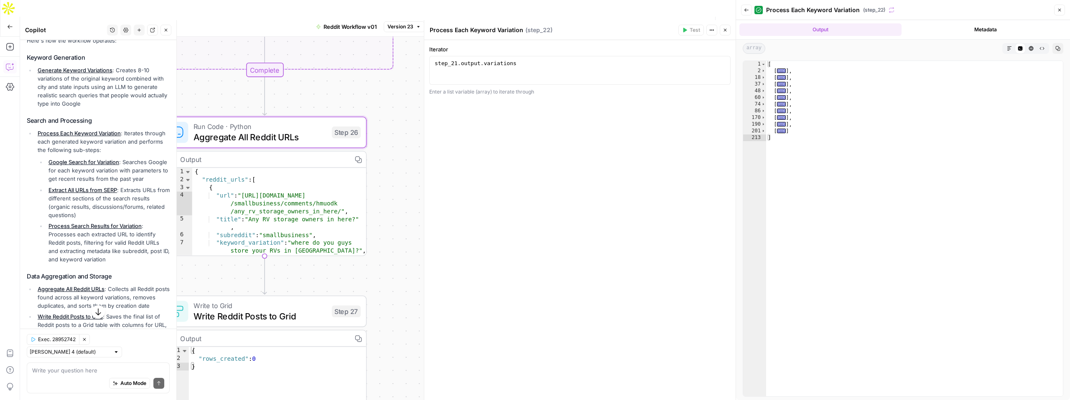
click at [378, 239] on div "Workflow Set Inputs Inputs LLM · GPT-4.1 Generate Keyword Variations Step 21 Ou…" at bounding box center [377, 227] width 715 height 380
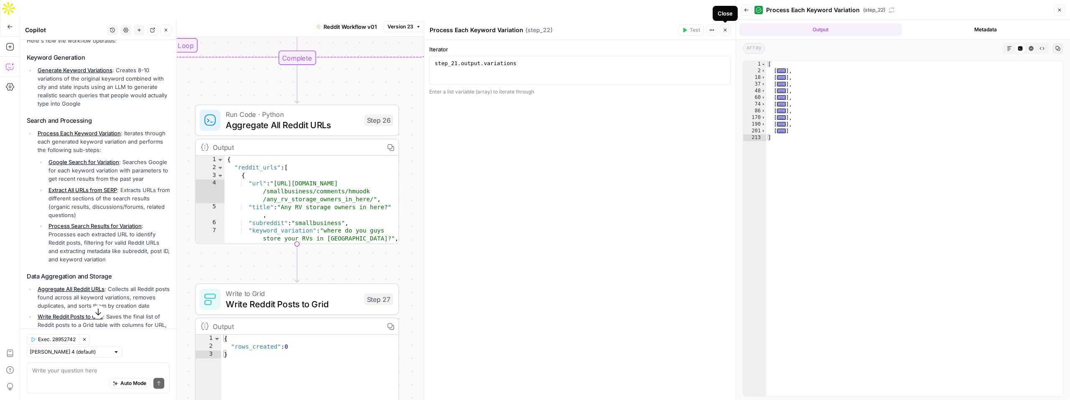
click at [723, 29] on icon "button" at bounding box center [725, 30] width 5 height 5
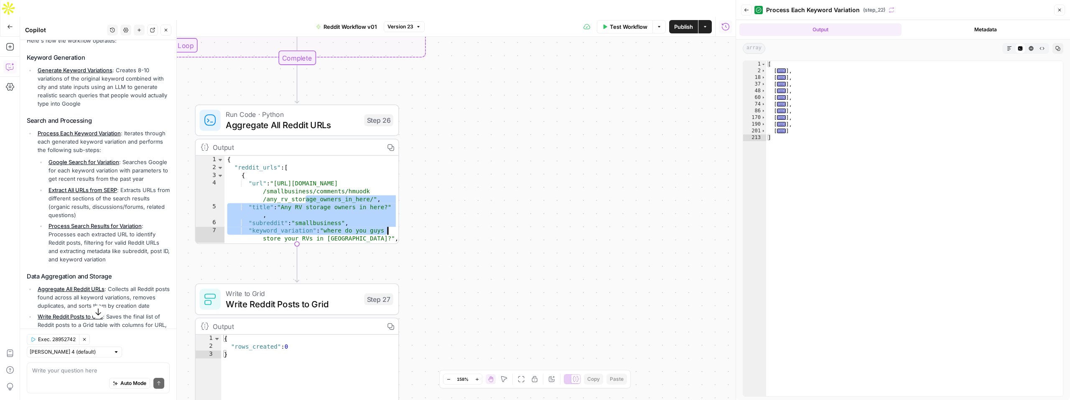
drag, startPoint x: 277, startPoint y: 167, endPoint x: 333, endPoint y: 186, distance: 59.6
click at [333, 186] on div "{ "reddit_urls" : [ { "url" : "https://www.reddit.com/r /smallbusiness/comments…" at bounding box center [311, 207] width 174 height 103
click at [302, 165] on div "{ "reddit_urls" : [ { "url" : "https://www.reddit.com/r /smallbusiness/comments…" at bounding box center [311, 207] width 174 height 103
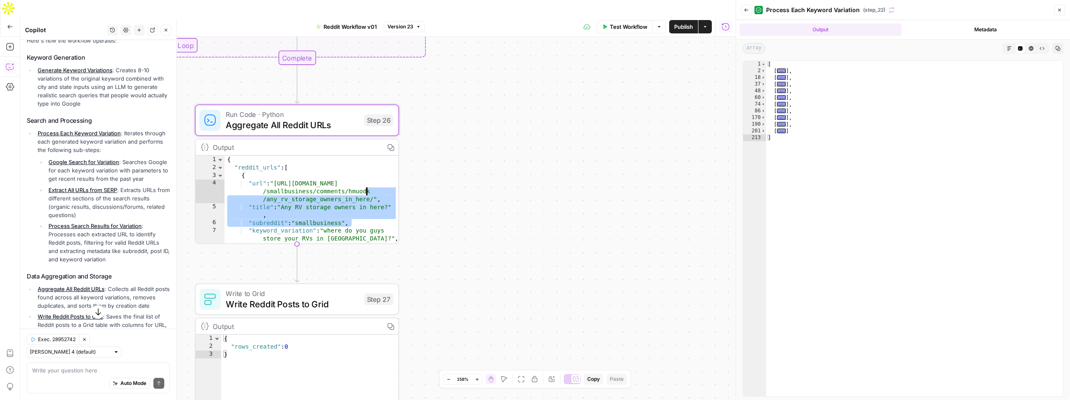
drag, startPoint x: 374, startPoint y: 183, endPoint x: 317, endPoint y: 159, distance: 61.5
click at [317, 161] on div "{ "reddit_urls" : [ { "url" : "https://www.reddit.com/r /smallbusiness/comments…" at bounding box center [311, 207] width 174 height 103
click at [317, 159] on div "{ "reddit_urls" : [ { "url" : "https://www.reddit.com/r /smallbusiness/comments…" at bounding box center [311, 207] width 174 height 103
type textarea "**********"
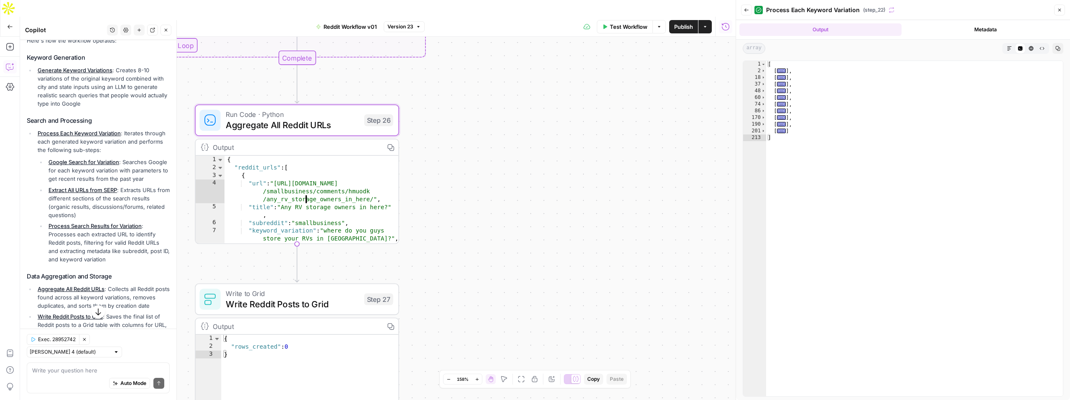
click at [277, 166] on div "{ "reddit_urls" : [ { "url" : "https://www.reddit.com/r /smallbusiness/comments…" at bounding box center [311, 207] width 174 height 103
click at [279, 167] on div "{ "reddit_urls" : [ { "url" : "https://www.reddit.com/r /smallbusiness/comments…" at bounding box center [311, 207] width 174 height 103
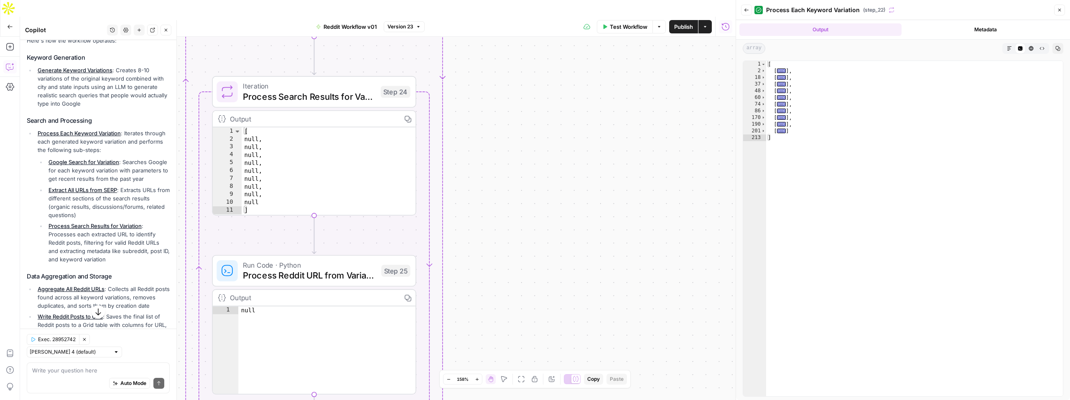
type textarea "****"
click at [315, 307] on div "null" at bounding box center [326, 358] width 177 height 103
type textarea "*"
click at [295, 162] on div "[ null , null , null , null , null , null , null , null , null ]" at bounding box center [329, 178] width 174 height 103
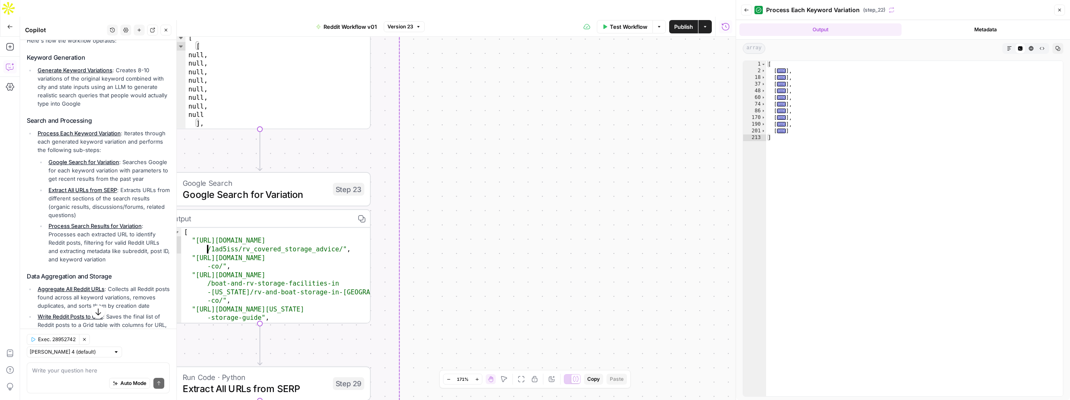
click at [196, 228] on div "[ "https://www.reddit.com/r/Denver/comments /1ad5iss/rv_covered_storage_advice/…" at bounding box center [275, 293] width 189 height 130
click at [343, 233] on div "[ "https://www.reddit.com/r/Denver/comments /1ad5iss/rv_covered_storage_advice/…" at bounding box center [275, 293] width 189 height 130
type textarea "**********"
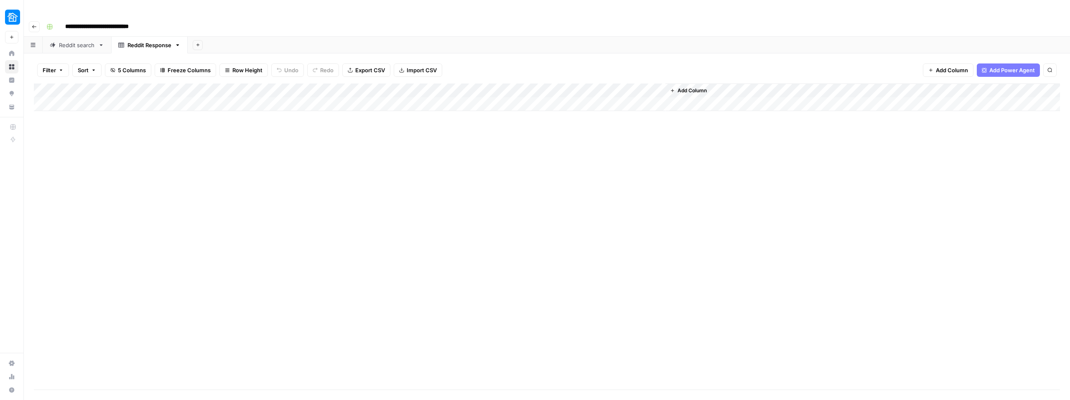
click at [71, 41] on div "Reddit search" at bounding box center [77, 45] width 36 height 8
click at [150, 41] on div "Reddit Response" at bounding box center [149, 45] width 44 height 8
click at [371, 84] on div "Add Column" at bounding box center [547, 98] width 1026 height 28
click at [406, 119] on div "Add Column" at bounding box center [547, 237] width 1026 height 306
click at [751, 168] on div "Add Column" at bounding box center [547, 237] width 1026 height 306
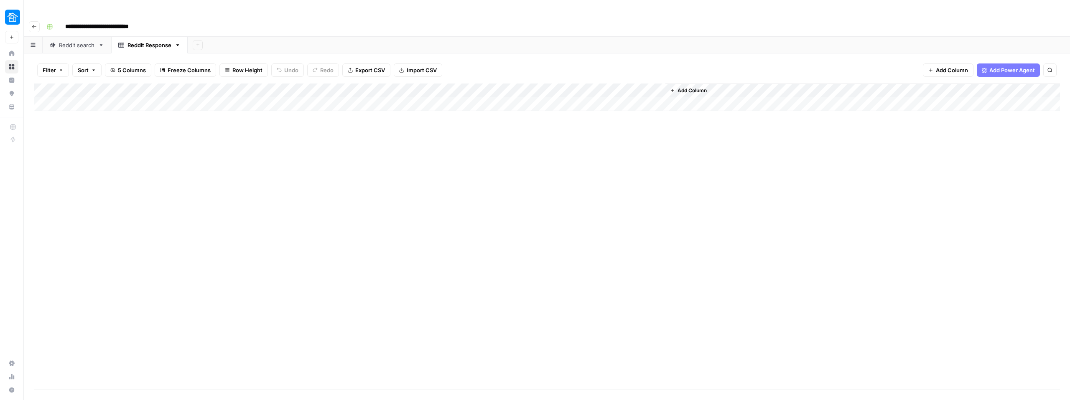
click at [608, 165] on div "Add Column" at bounding box center [547, 237] width 1026 height 306
click at [392, 84] on div "Add Column" at bounding box center [547, 98] width 1026 height 28
click at [356, 135] on div "Add Column" at bounding box center [547, 237] width 1026 height 306
click at [147, 165] on div "Add Column" at bounding box center [547, 237] width 1026 height 306
click at [83, 37] on link "Reddit search" at bounding box center [77, 45] width 69 height 17
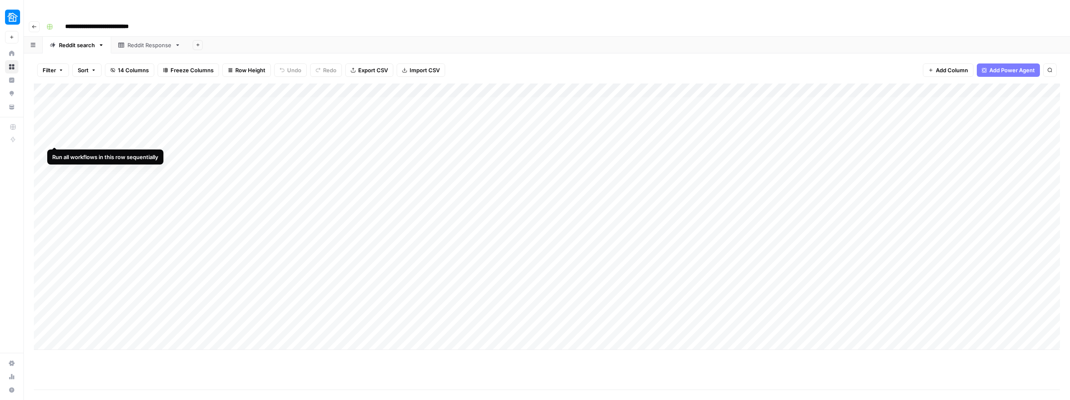
click at [52, 132] on div "Add Column" at bounding box center [547, 217] width 1026 height 267
click at [134, 41] on div "Reddit Response" at bounding box center [149, 45] width 44 height 8
click at [75, 41] on div "Reddit search" at bounding box center [77, 45] width 36 height 8
click at [143, 41] on div "Reddit Response" at bounding box center [149, 45] width 44 height 8
click at [75, 41] on div "Reddit search" at bounding box center [77, 45] width 36 height 8
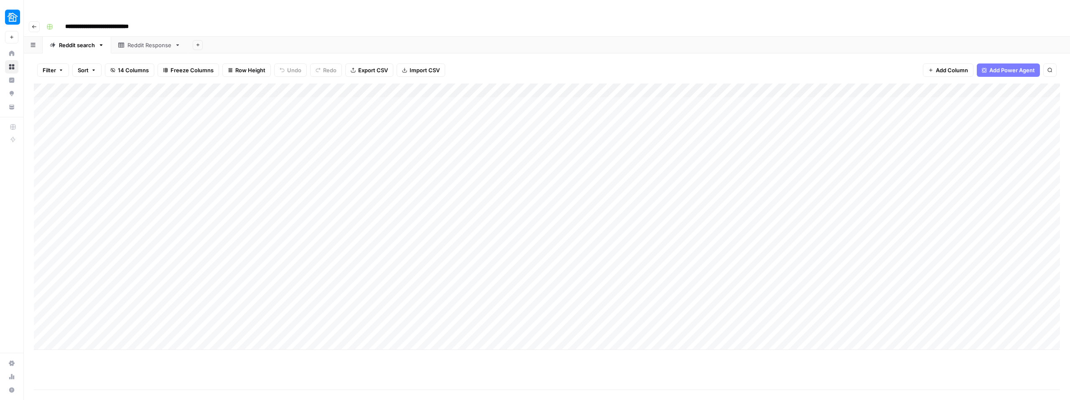
click at [146, 41] on div "Reddit Response" at bounding box center [149, 45] width 44 height 8
click at [74, 41] on div "Reddit search" at bounding box center [77, 45] width 36 height 8
click at [700, 84] on div "Add Column" at bounding box center [547, 217] width 1026 height 267
click at [691, 368] on div "Add Column" at bounding box center [547, 237] width 1026 height 306
click at [141, 41] on div "Reddit Response" at bounding box center [149, 45] width 44 height 8
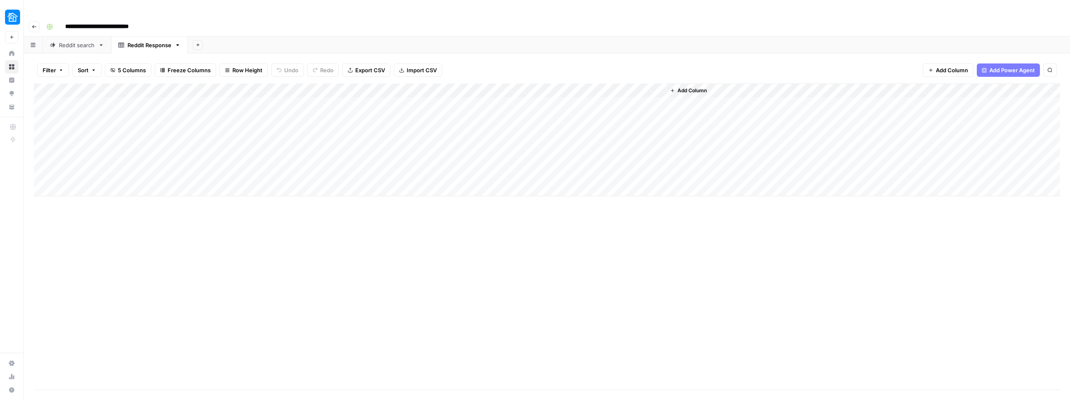
click at [113, 104] on div "Add Column" at bounding box center [547, 140] width 1026 height 113
click at [73, 41] on div "Reddit search" at bounding box center [77, 45] width 36 height 8
click at [137, 37] on link "Reddit Response" at bounding box center [149, 45] width 76 height 17
click at [139, 41] on div "Reddit Response" at bounding box center [149, 45] width 44 height 8
drag, startPoint x: 547, startPoint y: 73, endPoint x: 582, endPoint y: 71, distance: 35.6
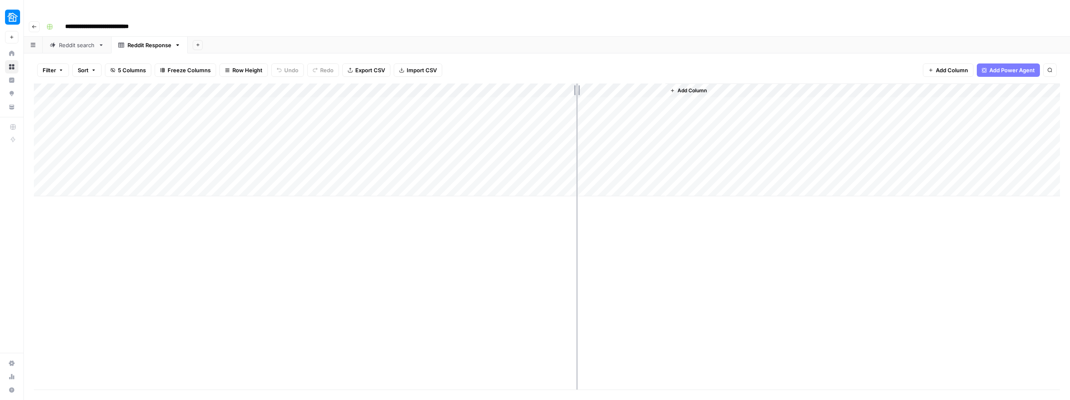
click at [582, 84] on div "Add Column" at bounding box center [547, 140] width 1026 height 113
click at [123, 120] on div "Add Column" at bounding box center [547, 140] width 1026 height 113
